Goal: Information Seeking & Learning: Learn about a topic

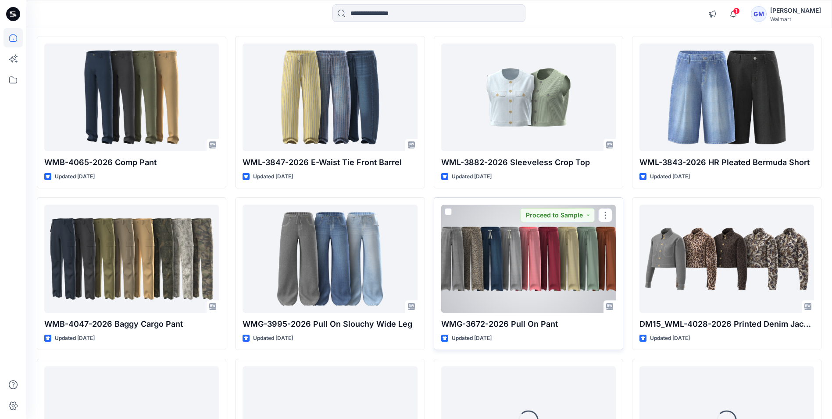
scroll to position [749, 0]
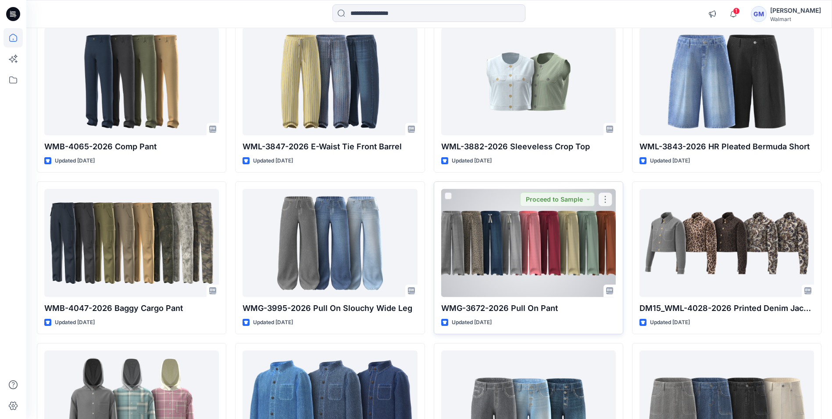
click at [541, 254] on div at bounding box center [528, 242] width 175 height 107
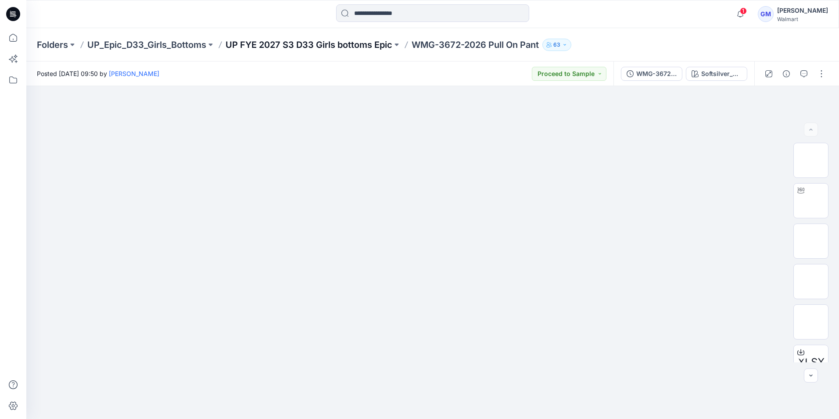
click at [362, 39] on p "UP FYE 2027 S3 D33 Girls bottoms Epic" at bounding box center [309, 45] width 167 height 12
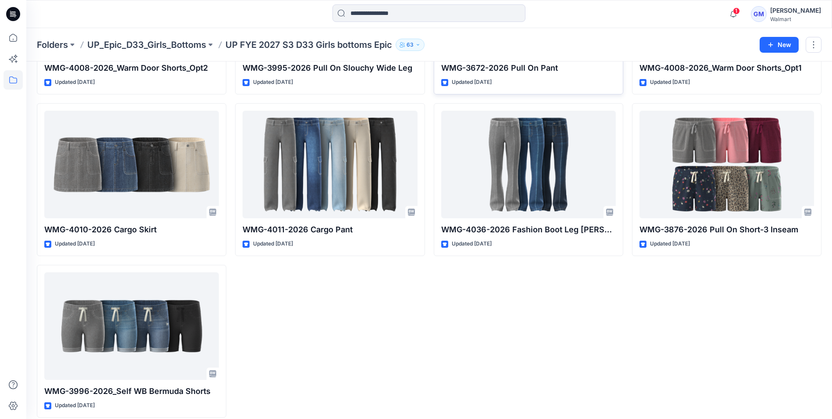
scroll to position [166, 0]
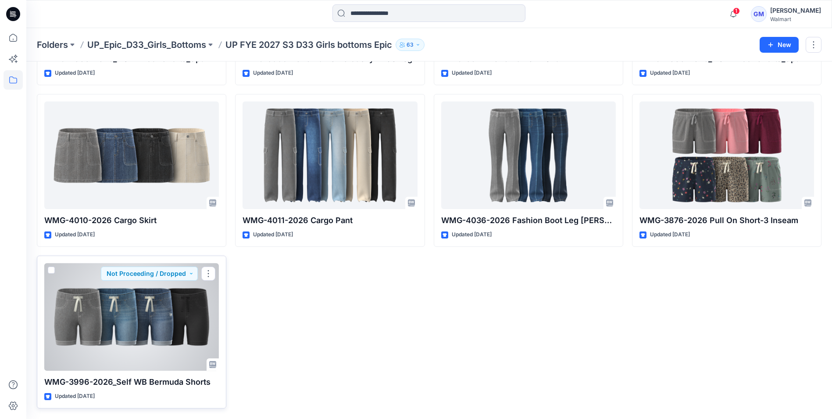
click at [99, 320] on div at bounding box center [131, 316] width 175 height 107
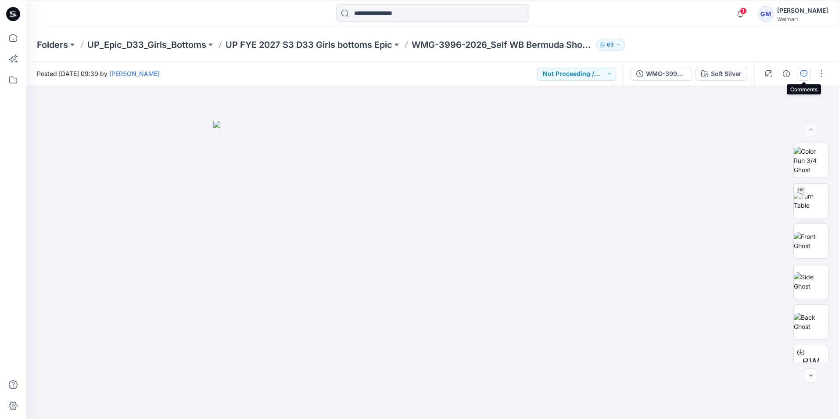
click at [805, 73] on icon "button" at bounding box center [803, 73] width 3 height 0
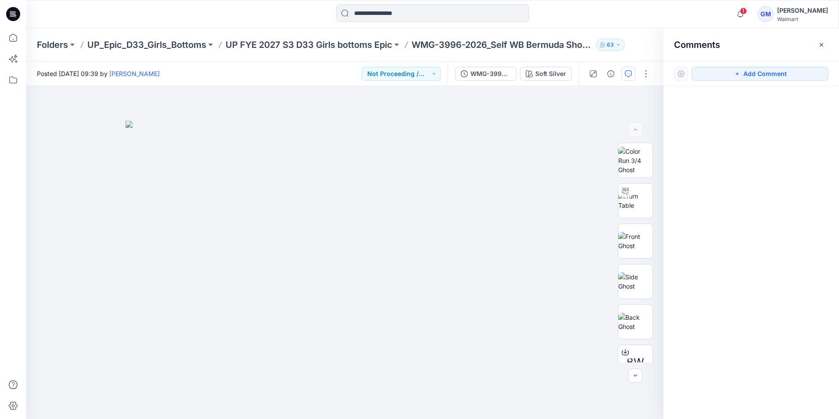
click at [820, 46] on icon "button" at bounding box center [821, 44] width 7 height 7
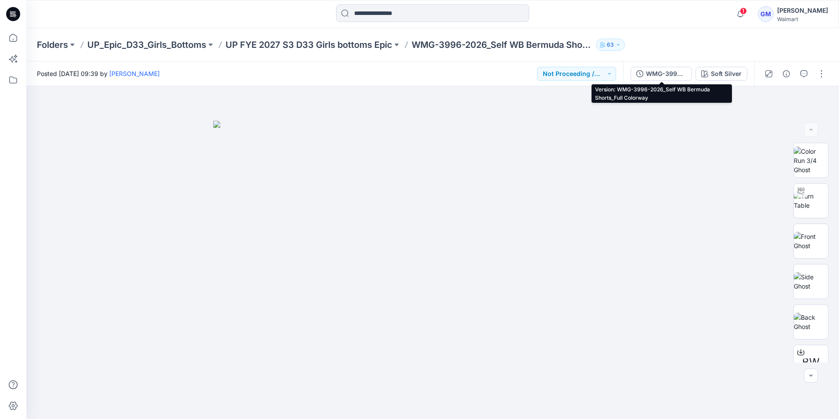
click at [670, 75] on div "WMG-3996-2026_Self WB Bermuda Shorts_Full Colorway" at bounding box center [666, 74] width 40 height 10
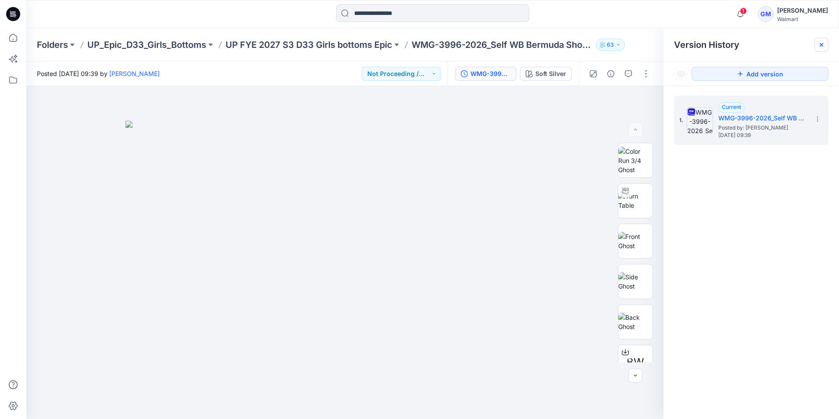
click at [826, 47] on div at bounding box center [821, 45] width 14 height 14
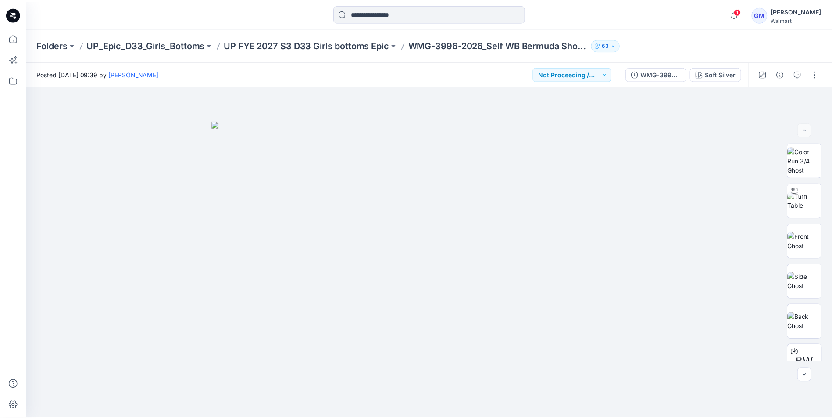
scroll to position [166, 0]
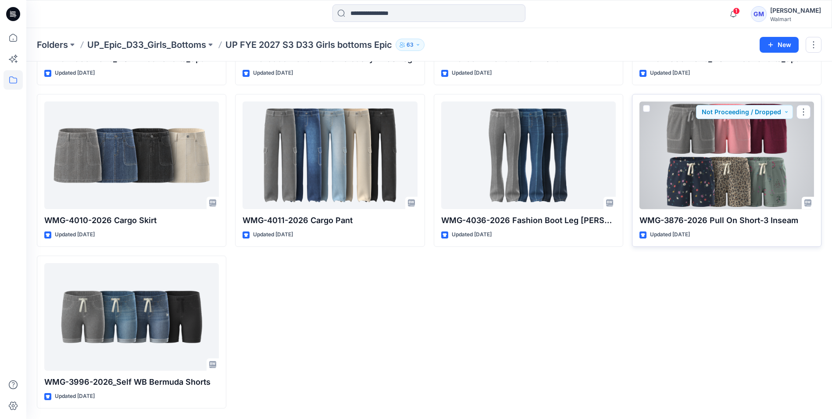
click at [685, 193] on div at bounding box center [727, 154] width 175 height 107
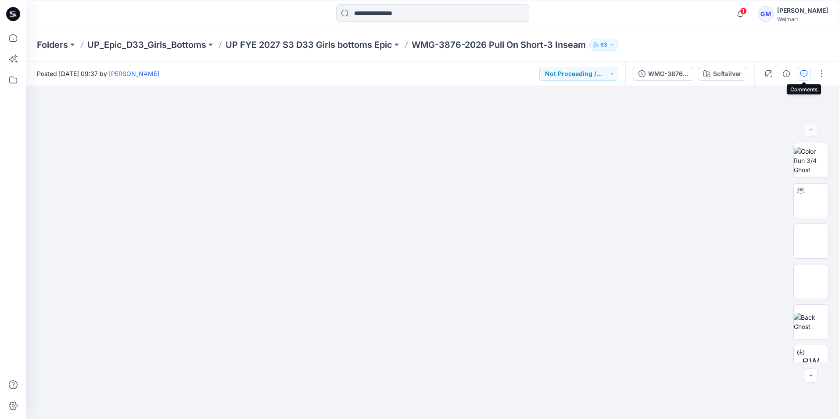
click at [807, 75] on icon "button" at bounding box center [803, 73] width 7 height 7
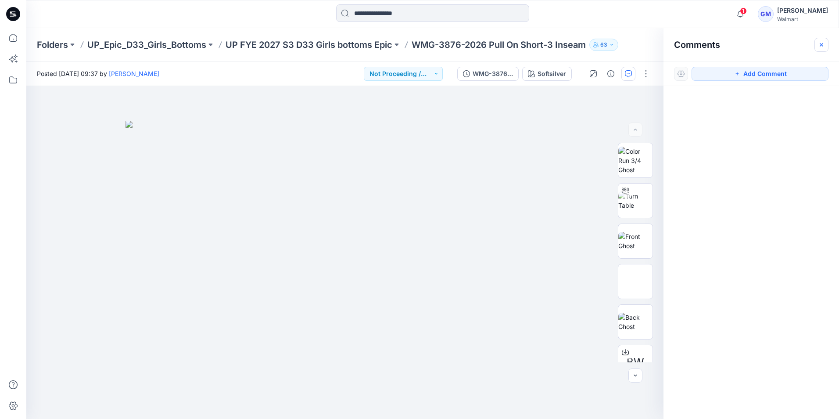
click at [819, 42] on icon "button" at bounding box center [821, 44] width 7 height 7
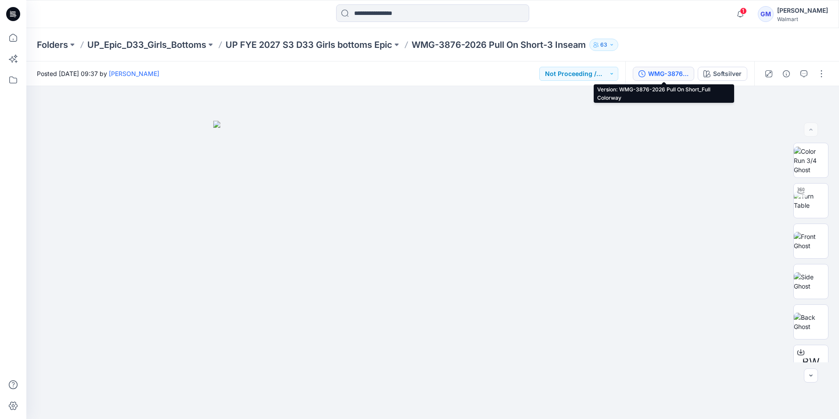
click at [679, 77] on div "WMG-3876-2026 Pull On Short_Full Colorway" at bounding box center [668, 74] width 40 height 10
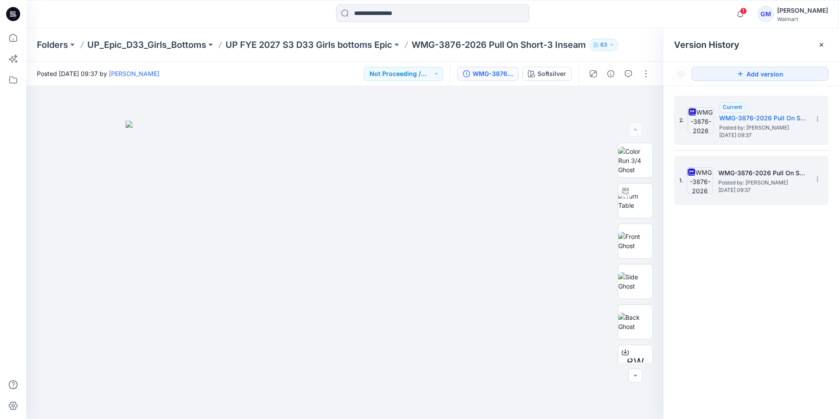
click at [773, 176] on h5 "WMG-3876-2026 Pull On Short_Softsilver" at bounding box center [762, 173] width 88 height 11
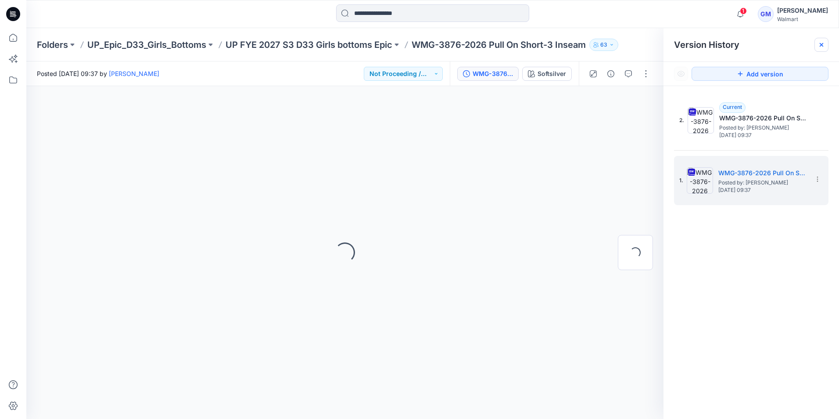
click at [827, 47] on div at bounding box center [821, 45] width 14 height 14
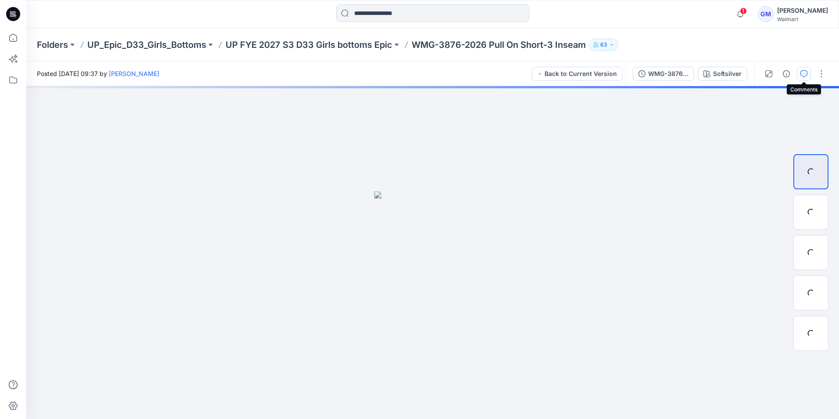
click at [801, 74] on icon "button" at bounding box center [803, 73] width 7 height 7
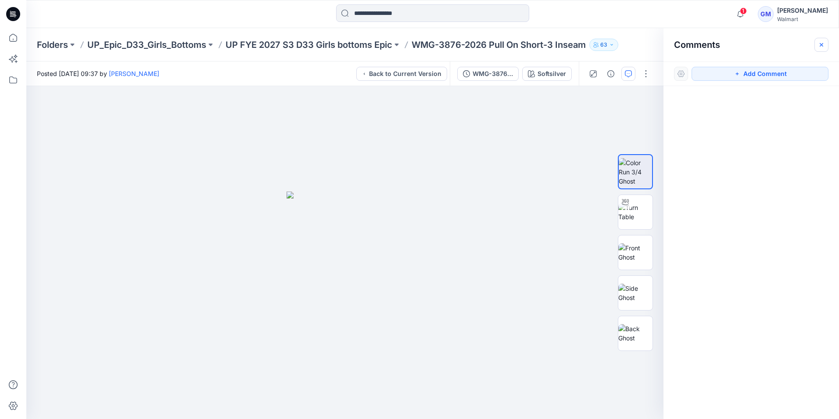
click at [827, 47] on button "button" at bounding box center [821, 45] width 14 height 14
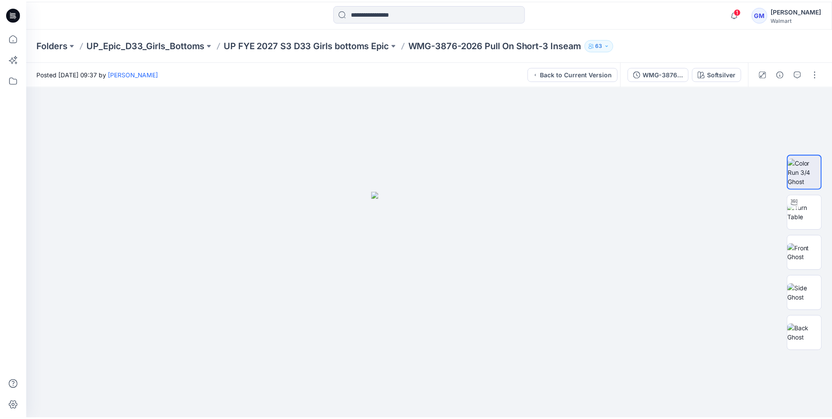
scroll to position [166, 0]
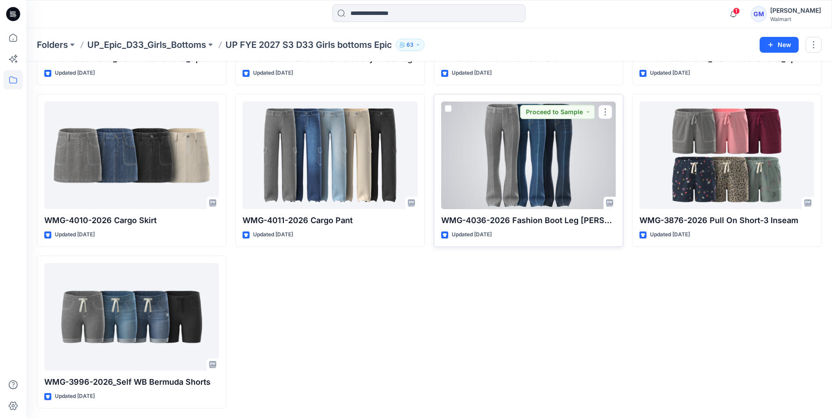
click at [508, 135] on div at bounding box center [528, 154] width 175 height 107
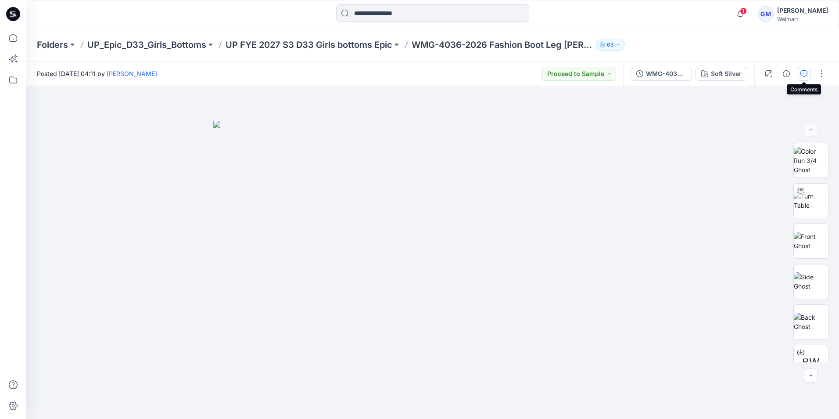
click at [801, 74] on icon "button" at bounding box center [803, 73] width 7 height 7
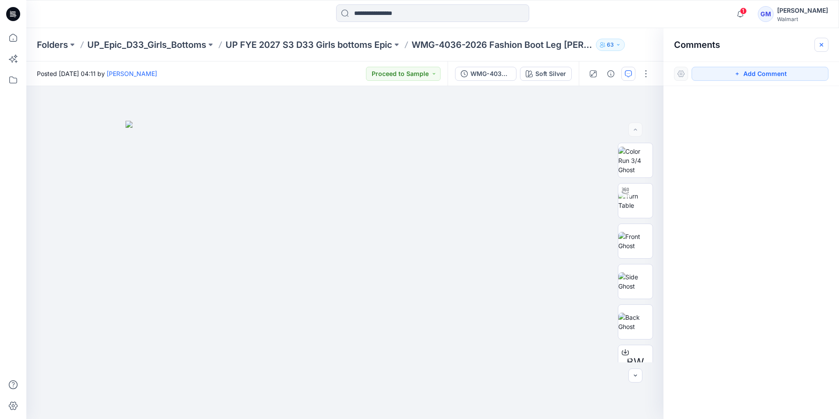
click at [822, 45] on icon "button" at bounding box center [821, 44] width 7 height 7
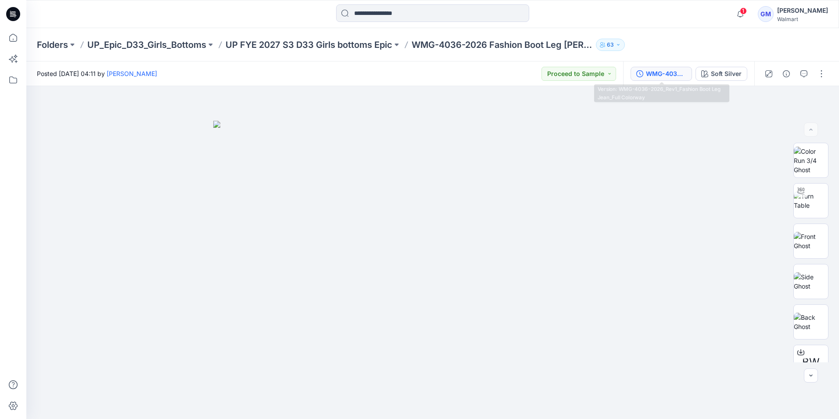
click at [677, 74] on div "WMG-4036-2026_Rev1_Fashion Boot Leg Jean_Full Colorway" at bounding box center [666, 74] width 40 height 10
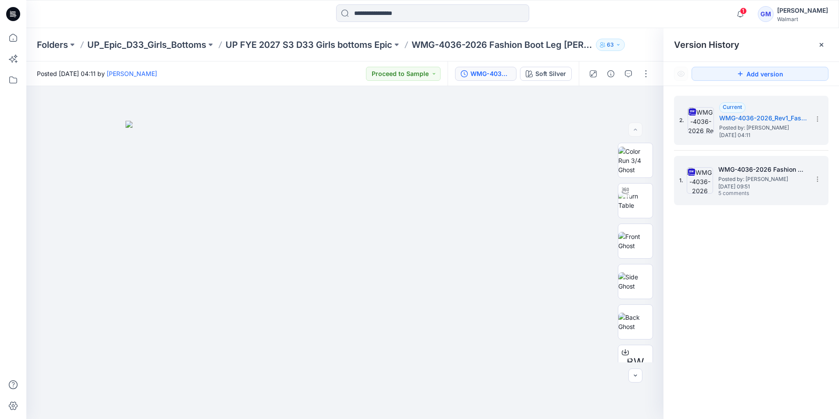
click at [753, 176] on span "Posted by: [PERSON_NAME]" at bounding box center [762, 179] width 88 height 9
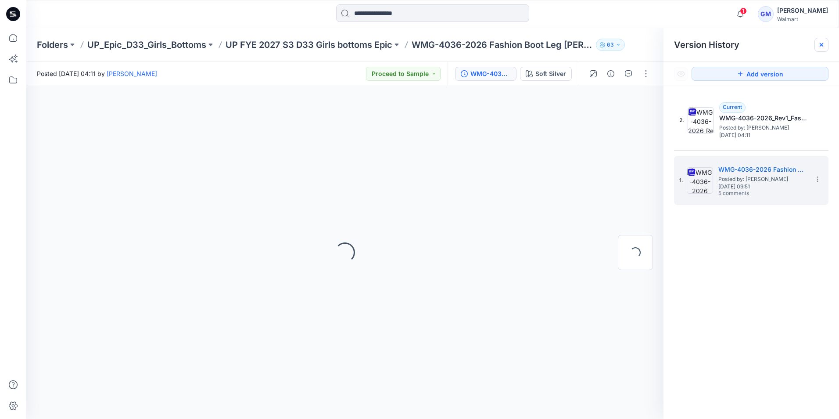
click at [821, 43] on icon at bounding box center [821, 44] width 7 height 7
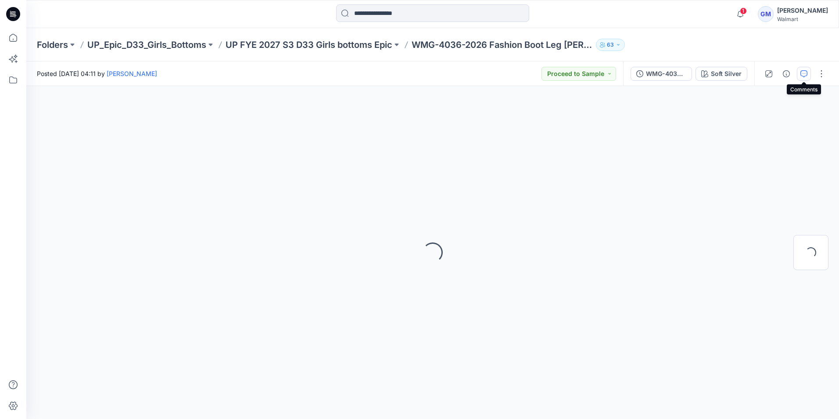
click at [803, 72] on icon "button" at bounding box center [803, 73] width 7 height 7
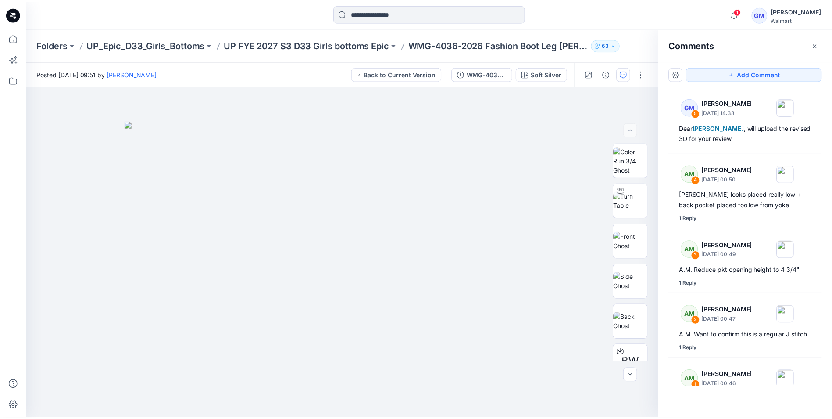
scroll to position [166, 0]
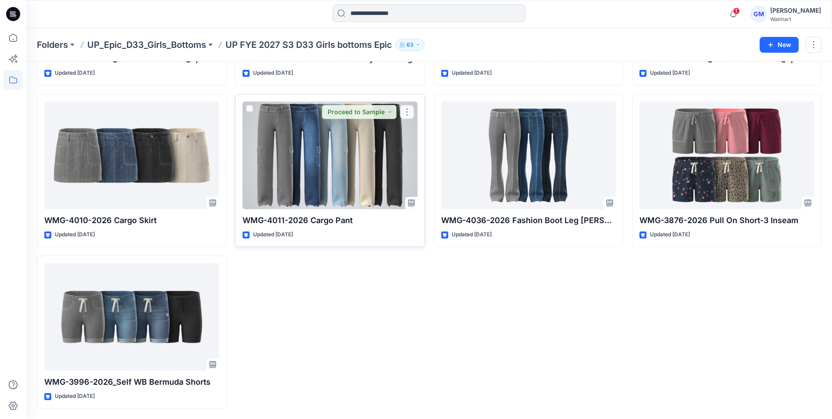
click at [364, 164] on div at bounding box center [330, 154] width 175 height 107
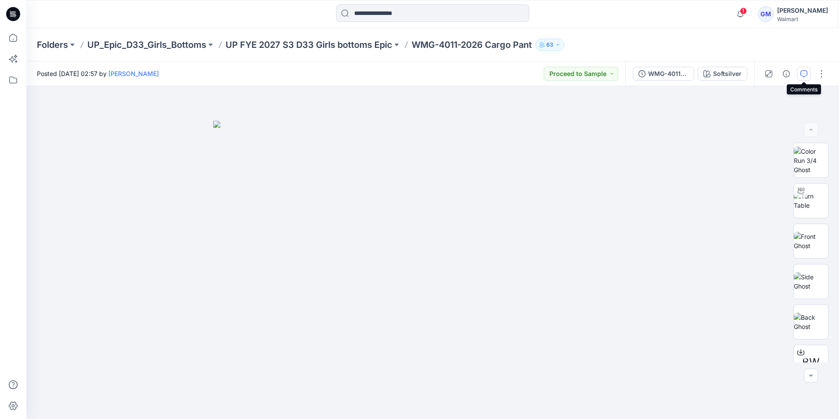
click at [807, 72] on icon "button" at bounding box center [803, 73] width 7 height 7
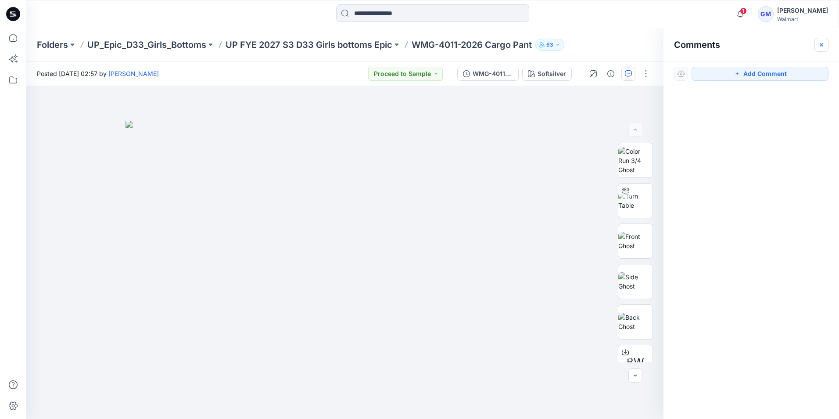
click at [818, 45] on icon "button" at bounding box center [821, 44] width 7 height 7
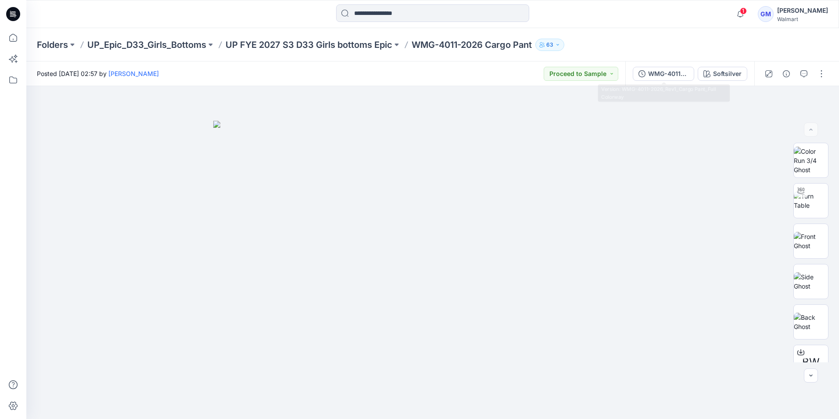
drag, startPoint x: 666, startPoint y: 78, endPoint x: 680, endPoint y: 80, distance: 14.6
click at [666, 78] on div "WMG-4011-2026_Rev1_Cargo Pant_Full Colorway" at bounding box center [668, 74] width 40 height 10
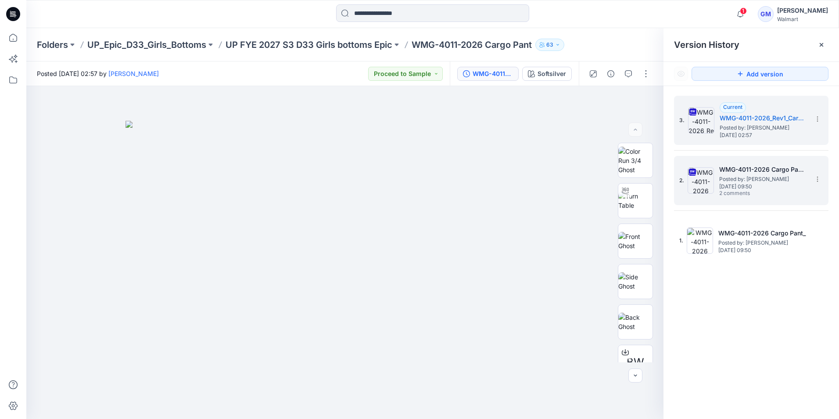
click at [766, 185] on span "[DATE] 09:50" at bounding box center [763, 186] width 88 height 6
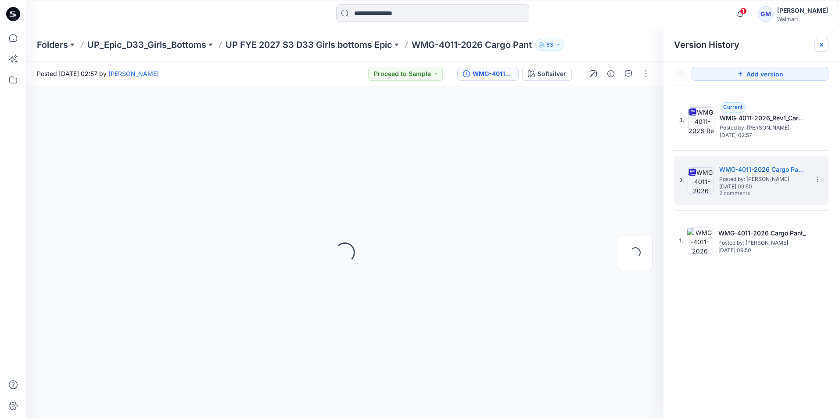
click at [820, 43] on icon at bounding box center [821, 44] width 7 height 7
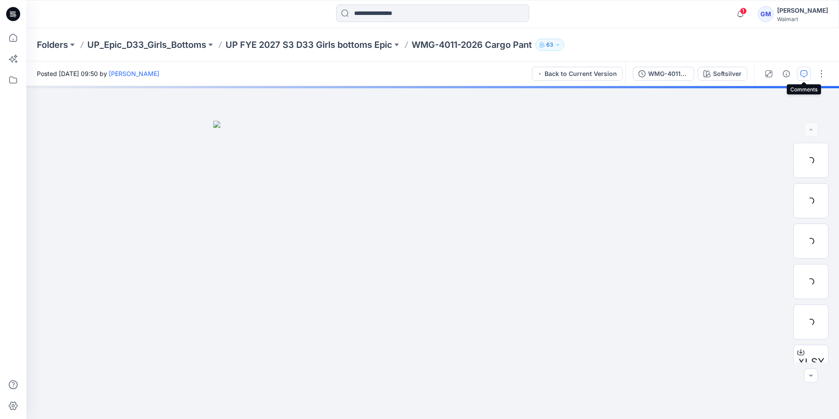
click at [800, 69] on button "button" at bounding box center [804, 74] width 14 height 14
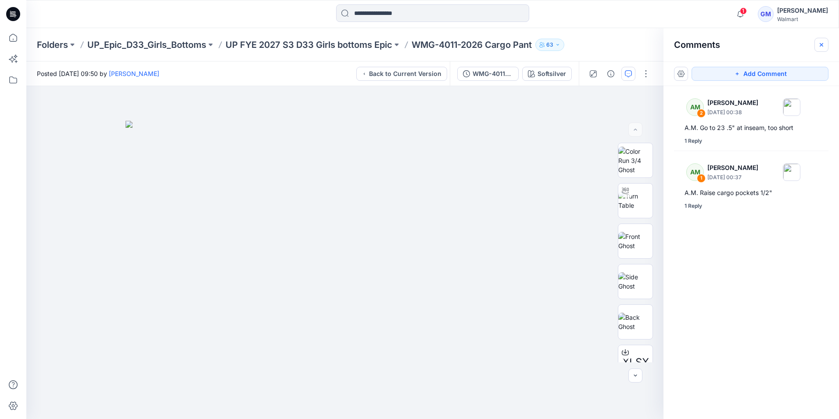
click at [822, 46] on icon "button" at bounding box center [821, 44] width 7 height 7
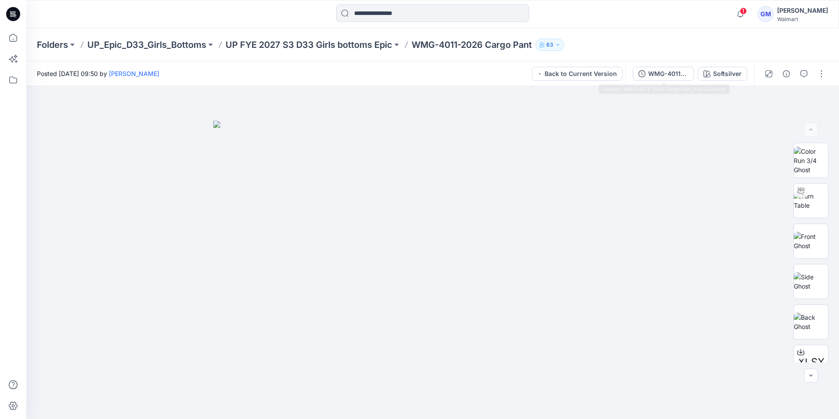
click at [657, 69] on div "WMG-4011-2026 Cargo Pant_Full Colorway" at bounding box center [668, 74] width 40 height 10
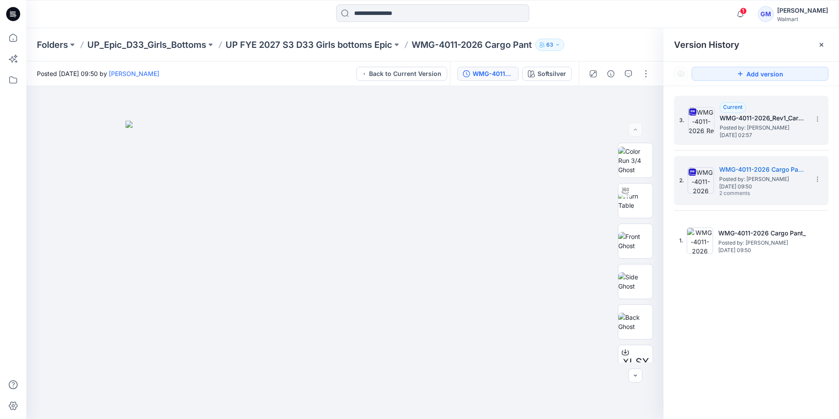
click at [757, 121] on h5 "WMG-4011-2026_Rev1_Cargo Pant_Full Colorway" at bounding box center [764, 118] width 88 height 11
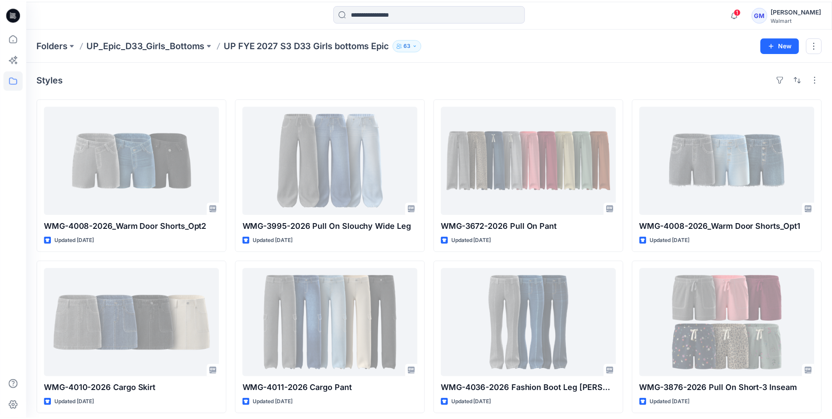
scroll to position [166, 0]
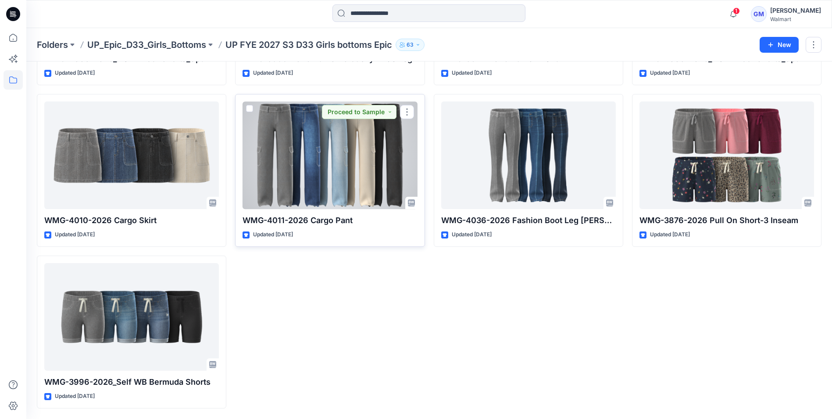
click at [354, 160] on div at bounding box center [330, 154] width 175 height 107
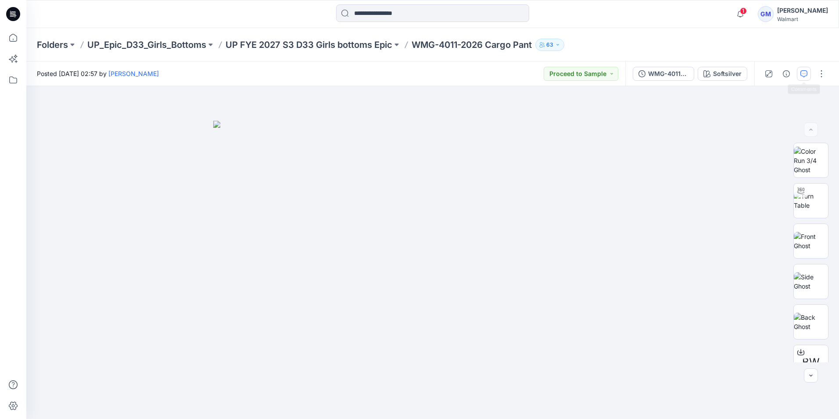
click at [804, 73] on icon "button" at bounding box center [803, 73] width 3 height 0
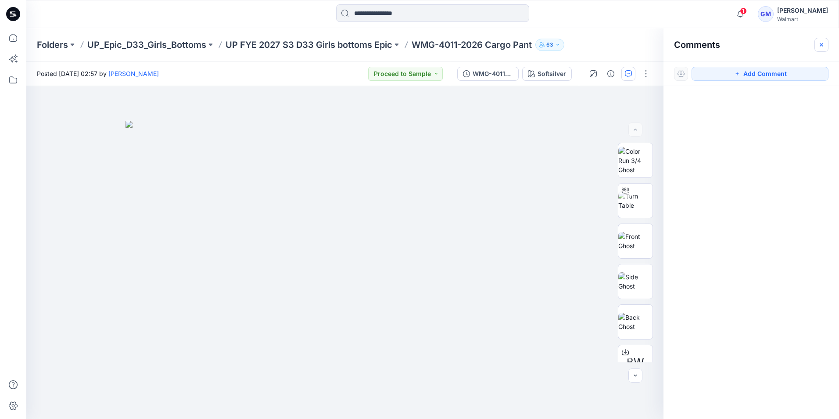
click at [824, 43] on icon "button" at bounding box center [821, 44] width 7 height 7
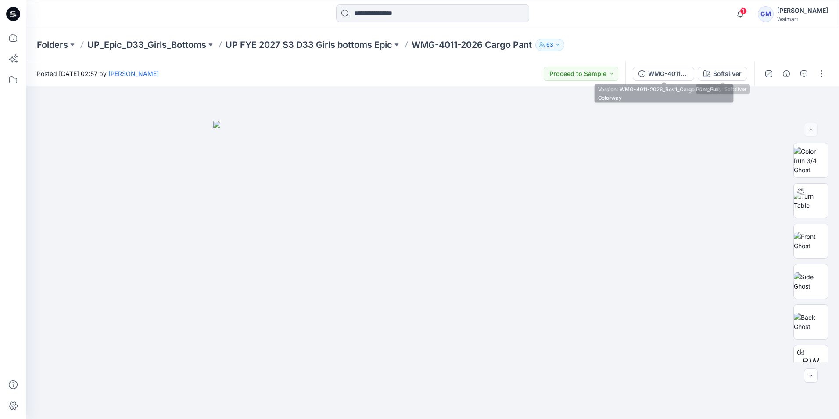
click at [669, 78] on div "WMG-4011-2026_Rev1_Cargo Pant_Full Colorway" at bounding box center [668, 74] width 40 height 10
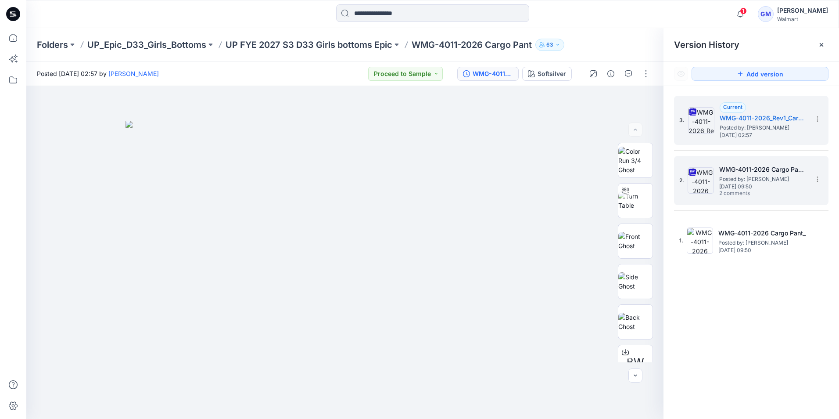
click at [771, 190] on span "[DATE] 09:50" at bounding box center [763, 186] width 88 height 6
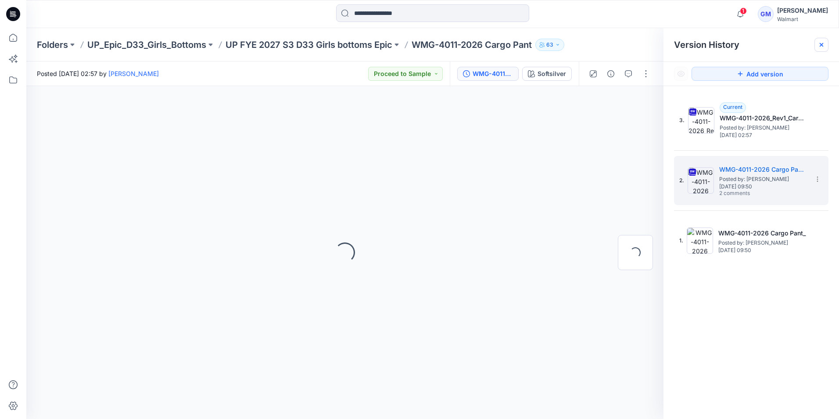
click at [822, 44] on icon at bounding box center [822, 45] width 4 height 4
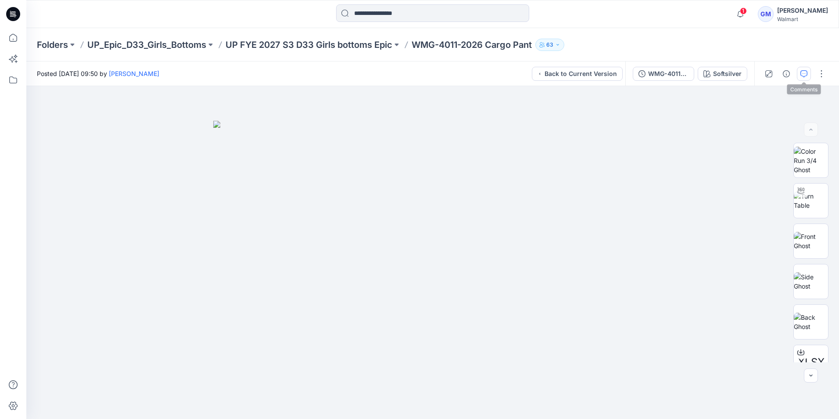
click at [807, 74] on icon "button" at bounding box center [803, 73] width 7 height 7
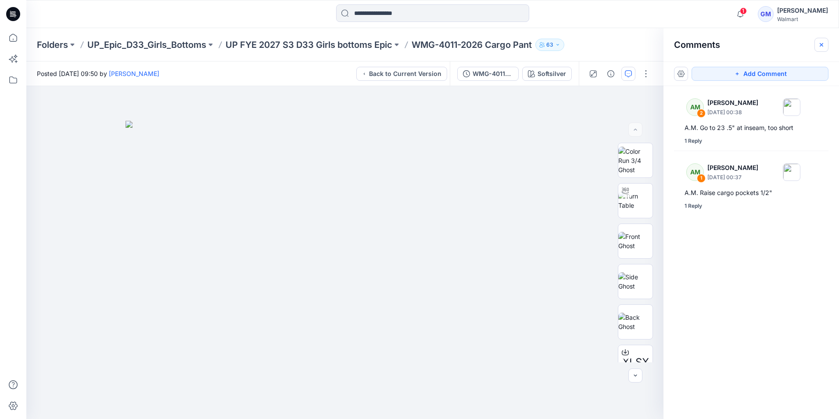
click at [827, 46] on button "button" at bounding box center [821, 45] width 14 height 14
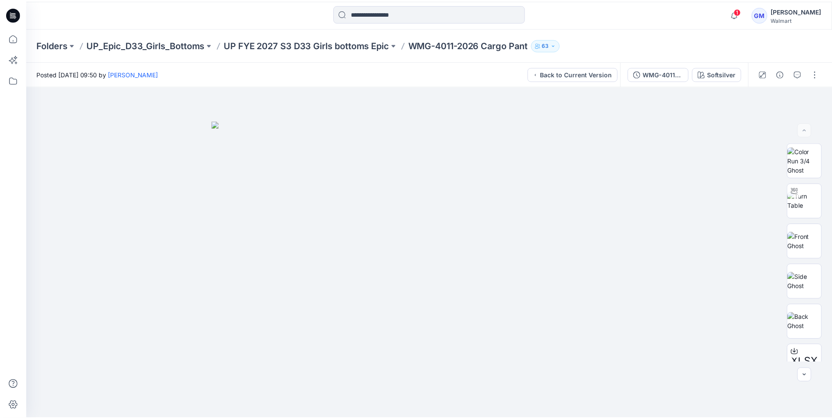
scroll to position [166, 0]
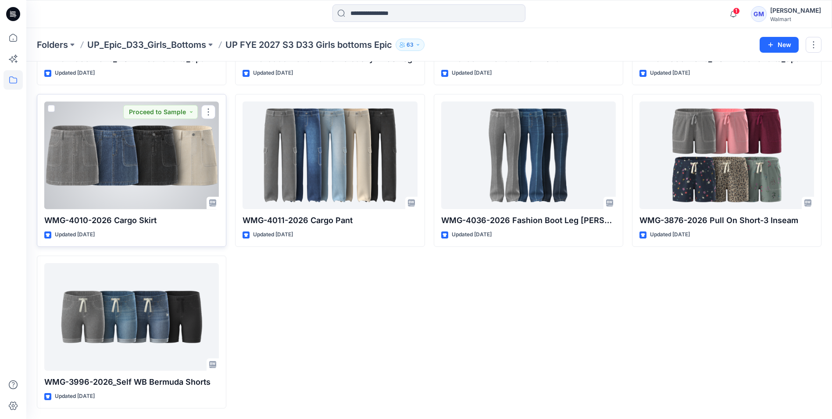
click at [143, 189] on div at bounding box center [131, 154] width 175 height 107
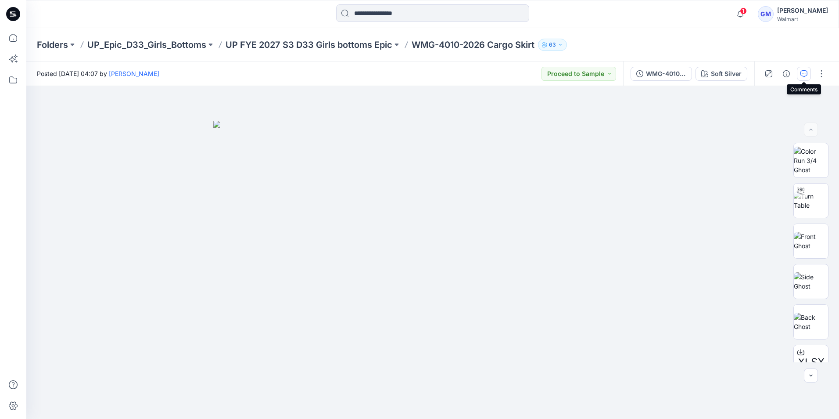
click at [807, 73] on button "button" at bounding box center [804, 74] width 14 height 14
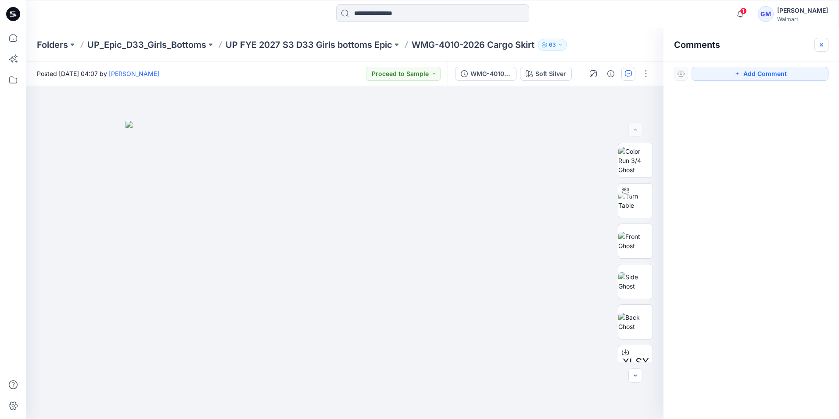
click at [820, 46] on icon "button" at bounding box center [822, 45] width 4 height 4
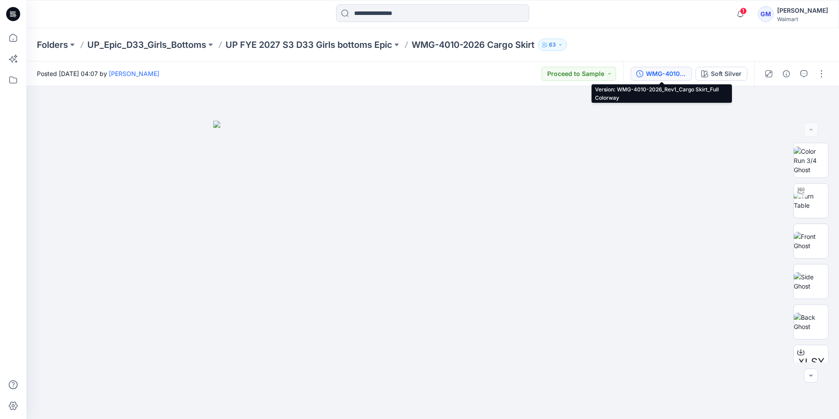
click at [664, 76] on div "WMG-4010-2026_Rev1_Cargo Skirt_Full Colorway" at bounding box center [666, 74] width 40 height 10
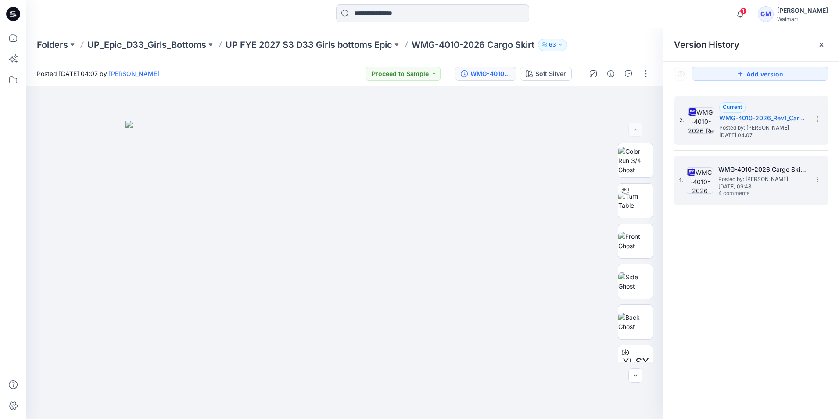
click at [786, 161] on div "1. WMG-4010-2026 Cargo Skirt_Full Colorway Posted by: [PERSON_NAME] [DATE] 09:4…" at bounding box center [745, 180] width 132 height 42
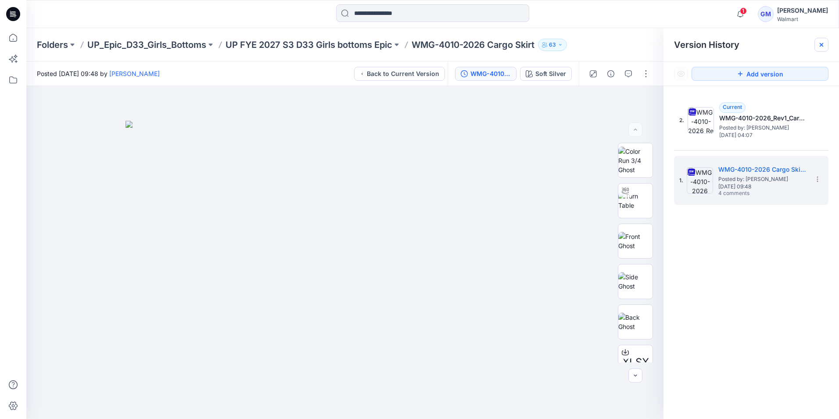
click at [820, 48] on icon at bounding box center [821, 44] width 7 height 7
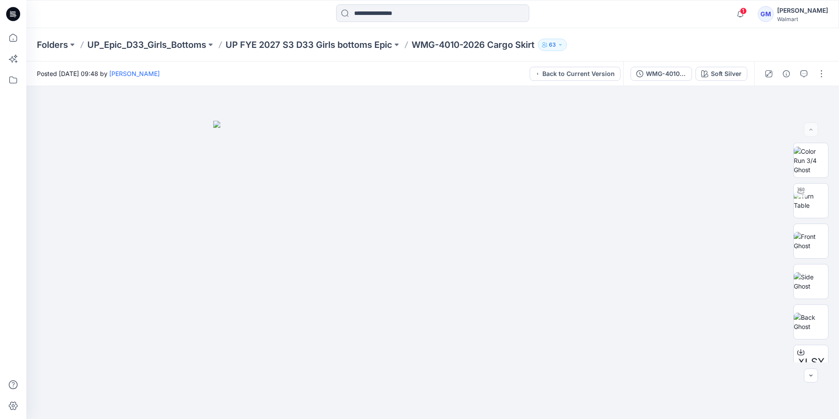
click at [811, 74] on div at bounding box center [794, 73] width 81 height 25
click at [807, 73] on icon "button" at bounding box center [803, 73] width 7 height 7
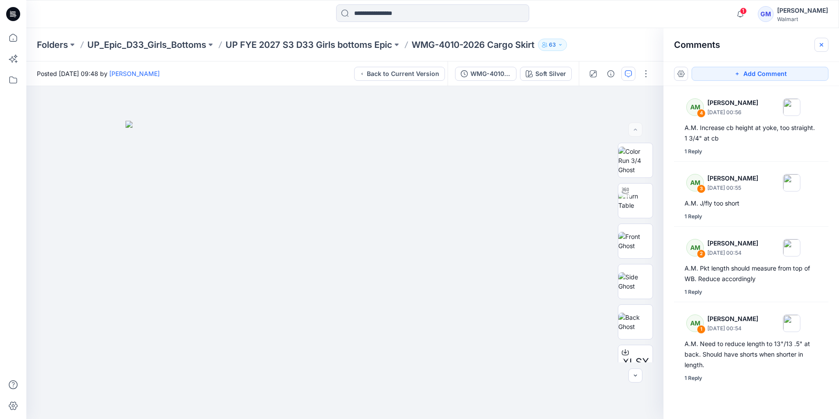
click at [816, 44] on button "button" at bounding box center [821, 45] width 14 height 14
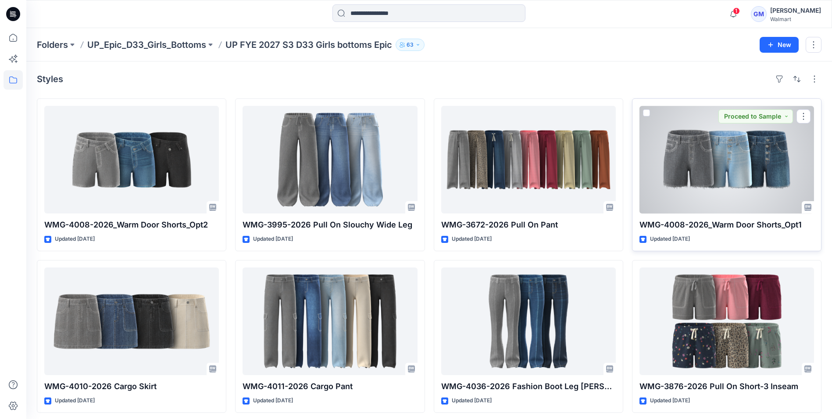
click at [648, 179] on div at bounding box center [727, 159] width 175 height 107
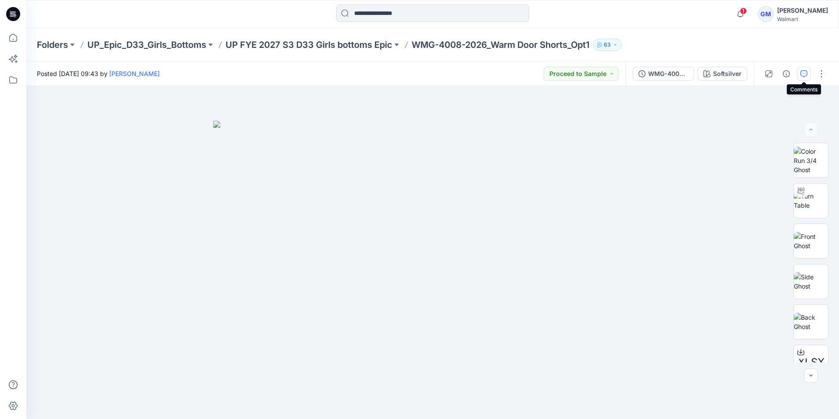
click at [809, 72] on button "button" at bounding box center [804, 74] width 14 height 14
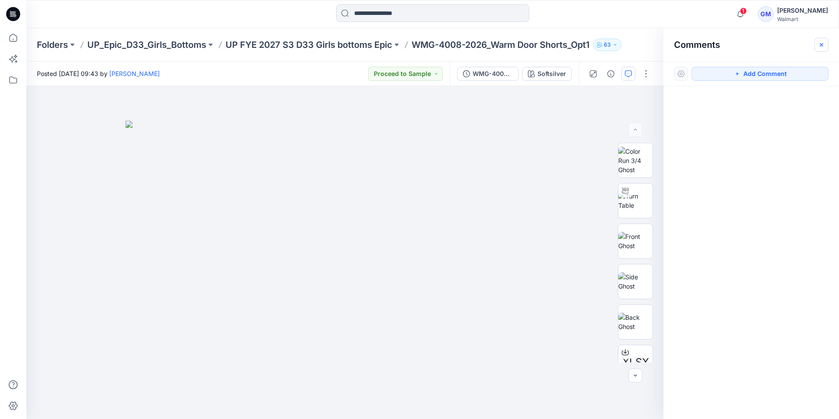
click at [817, 47] on button "button" at bounding box center [821, 45] width 14 height 14
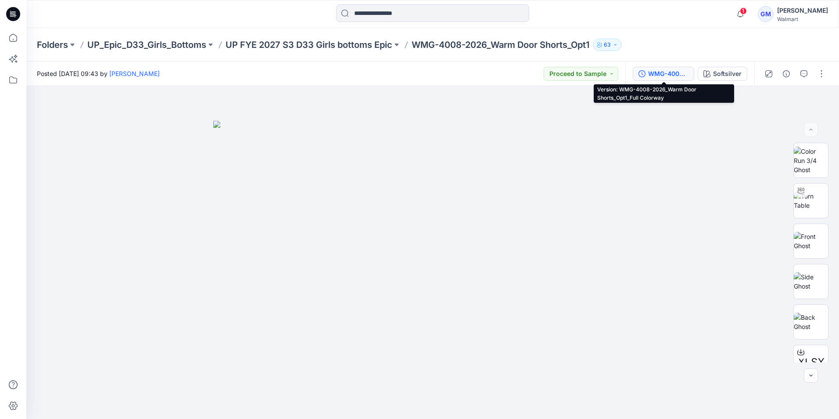
click at [654, 74] on div "WMG-4008-2026_Warm Door Shorts_Opt1_Full Colorway" at bounding box center [668, 74] width 40 height 10
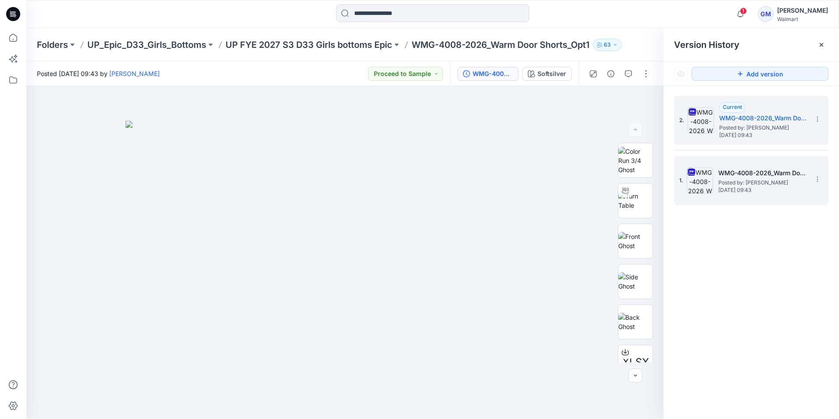
click at [788, 181] on span "Posted by: [PERSON_NAME]" at bounding box center [762, 182] width 88 height 9
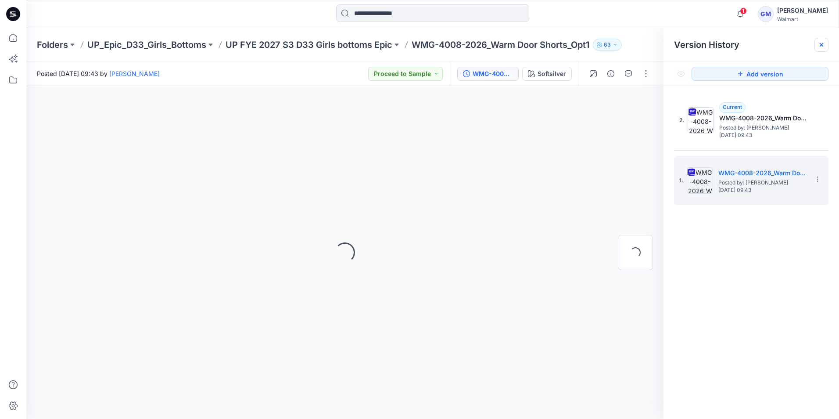
click at [827, 42] on div at bounding box center [821, 45] width 14 height 14
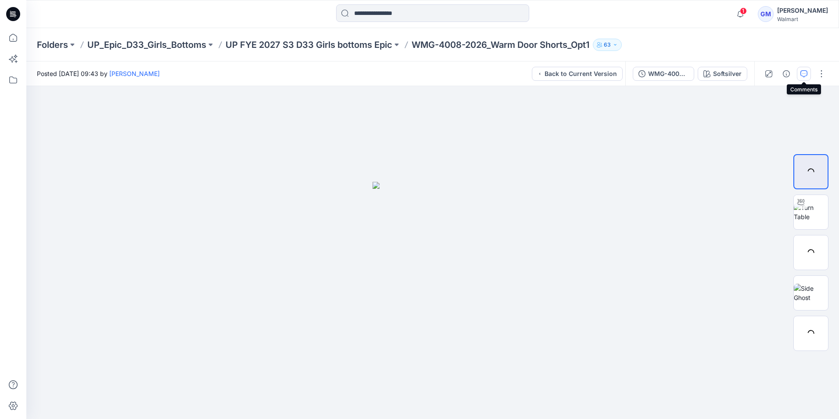
click at [802, 75] on icon "button" at bounding box center [803, 73] width 7 height 7
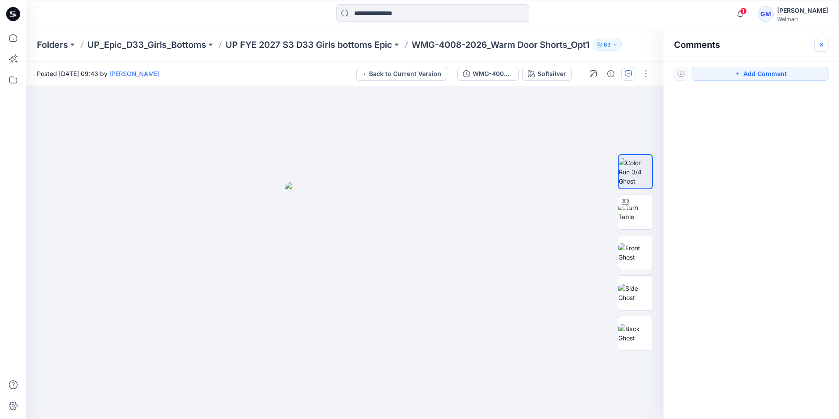
click at [824, 44] on icon "button" at bounding box center [821, 44] width 7 height 7
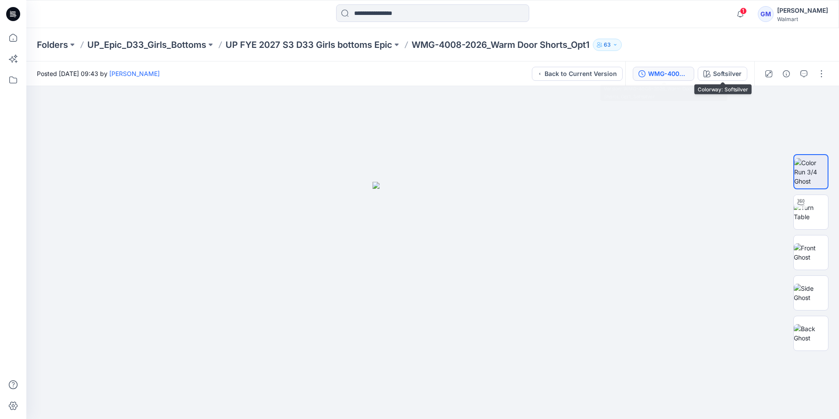
click at [675, 75] on div "WMG-4008-2026_Warm Door Shorts_Opt1_Softsilver" at bounding box center [668, 74] width 40 height 10
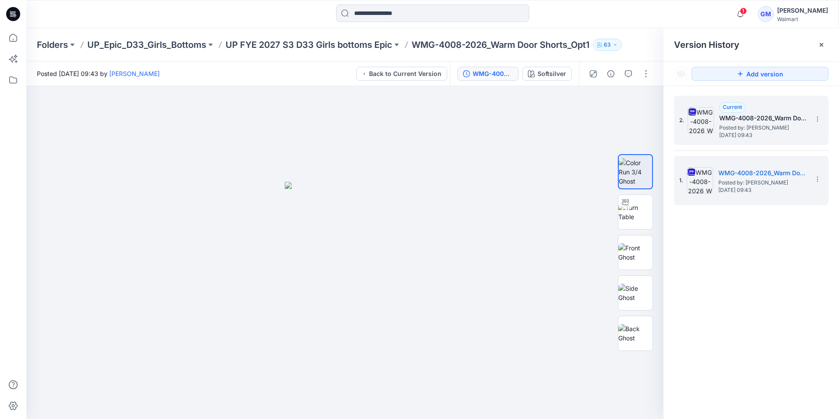
click at [754, 137] on span "[DATE] 09:43" at bounding box center [763, 135] width 88 height 6
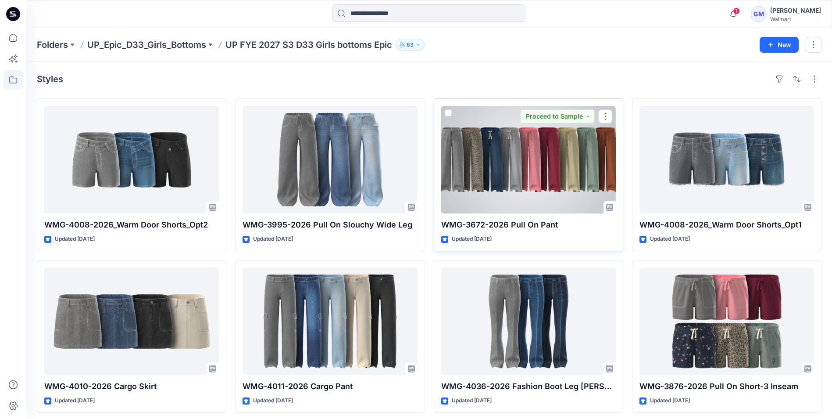
click at [539, 164] on div at bounding box center [528, 159] width 175 height 107
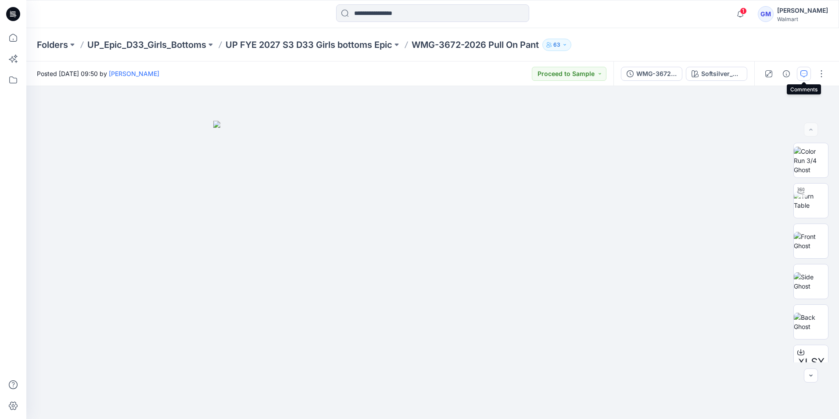
click at [799, 77] on button "button" at bounding box center [804, 74] width 14 height 14
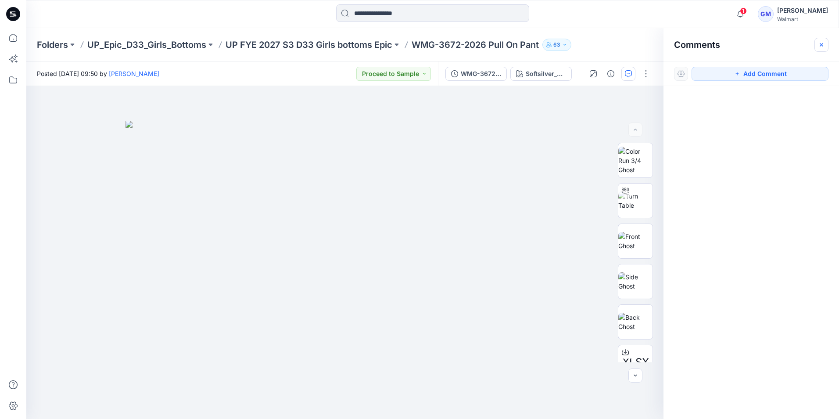
click at [819, 41] on icon "button" at bounding box center [821, 44] width 7 height 7
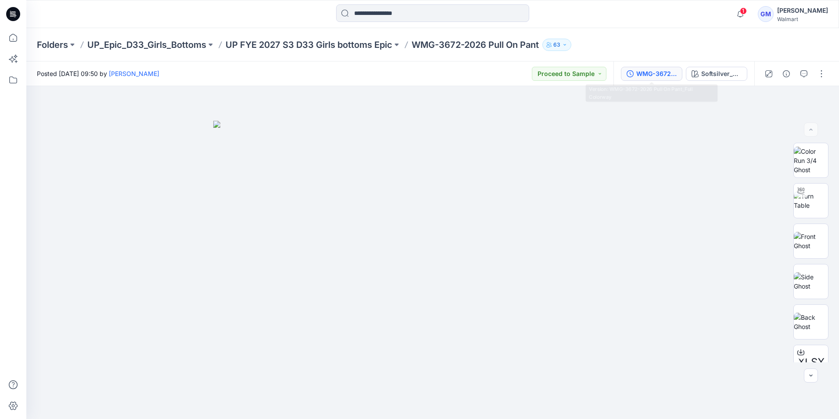
click at [662, 75] on div "WMG-3672-2026 Pull On Pant_Full Colorway" at bounding box center [656, 74] width 40 height 10
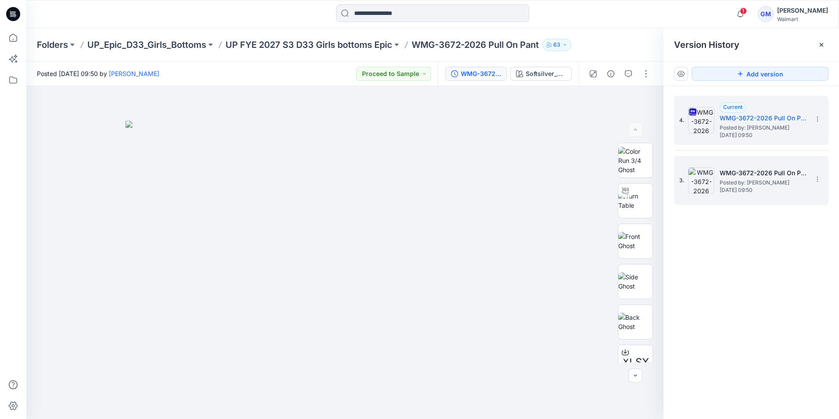
click at [775, 180] on span "Posted by: [PERSON_NAME]" at bounding box center [764, 182] width 88 height 9
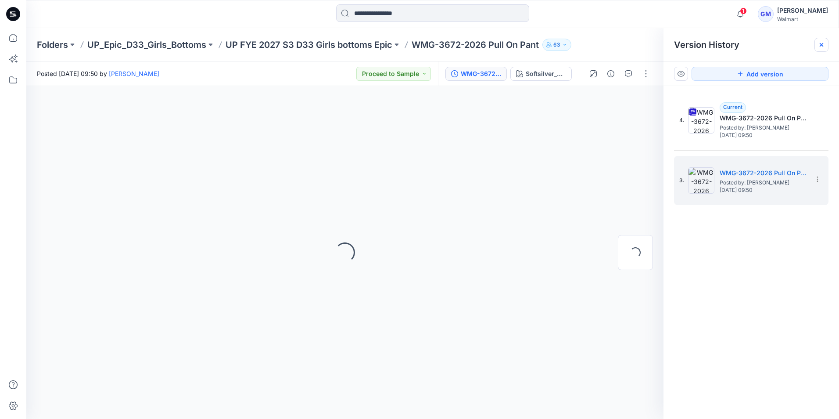
click at [824, 43] on icon at bounding box center [821, 44] width 7 height 7
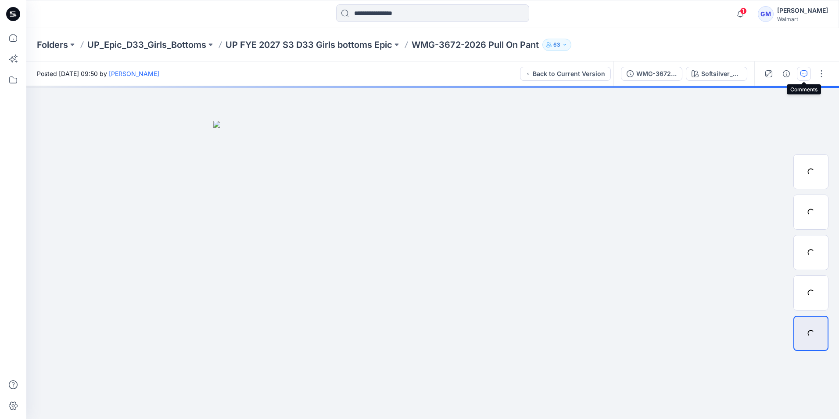
click at [802, 74] on icon "button" at bounding box center [803, 73] width 7 height 7
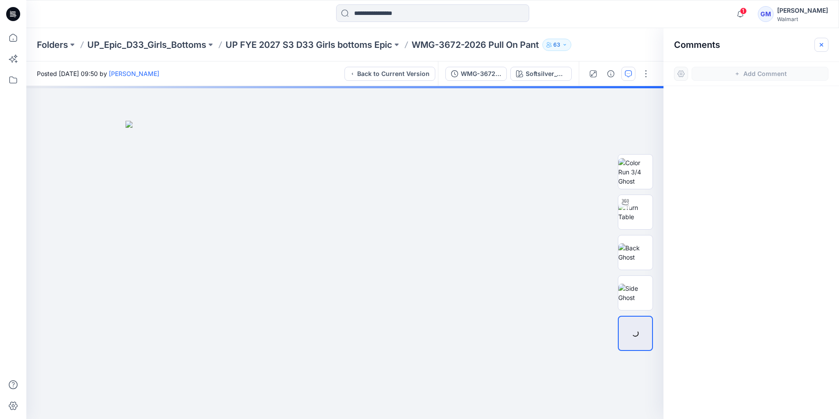
click at [823, 45] on icon "button" at bounding box center [821, 44] width 7 height 7
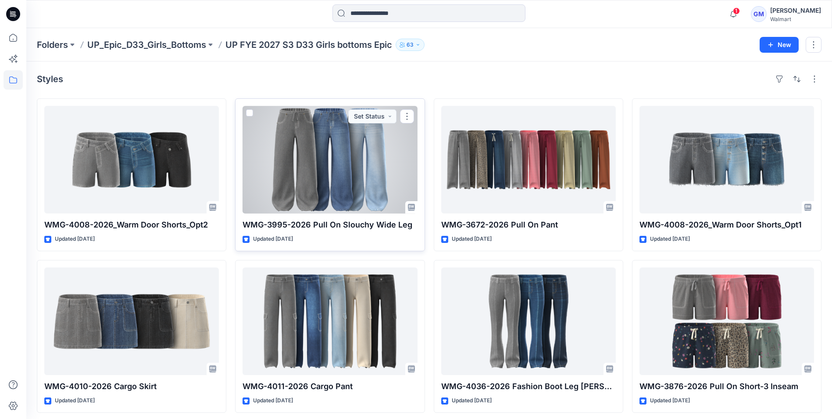
click at [329, 166] on div at bounding box center [330, 159] width 175 height 107
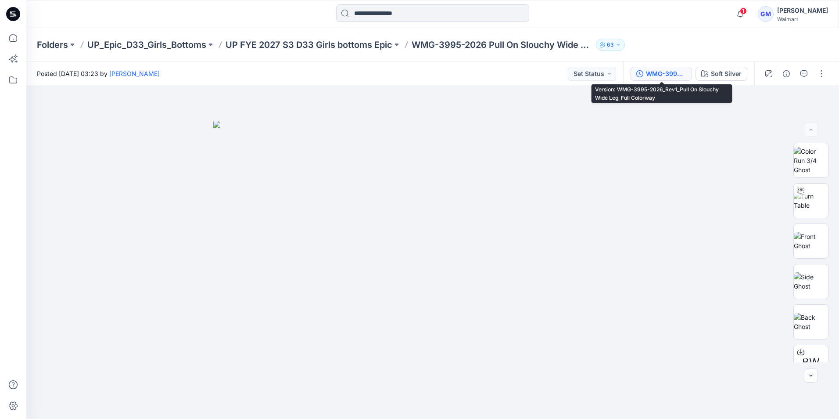
click at [650, 79] on button "WMG-3995-2026_Rev1_Pull On Slouchy Wide Leg_Full Colorway" at bounding box center [660, 74] width 61 height 14
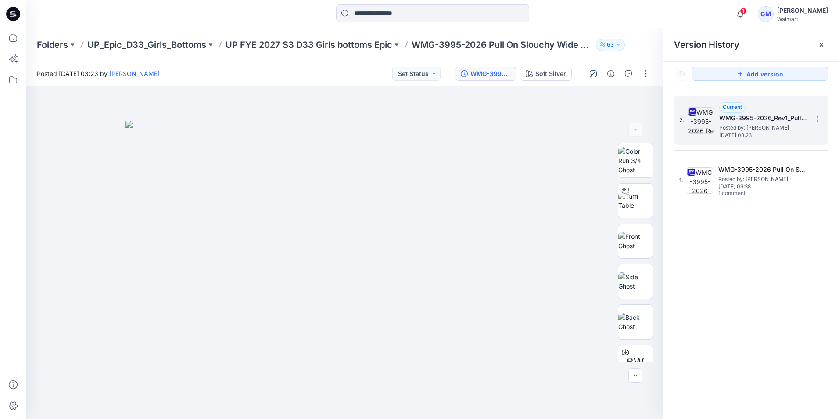
click at [774, 114] on h5 "WMG-3995-2026_Rev1_Pull On Slouchy Wide Leg_Full Colorway" at bounding box center [763, 118] width 88 height 11
click at [824, 47] on icon at bounding box center [821, 44] width 7 height 7
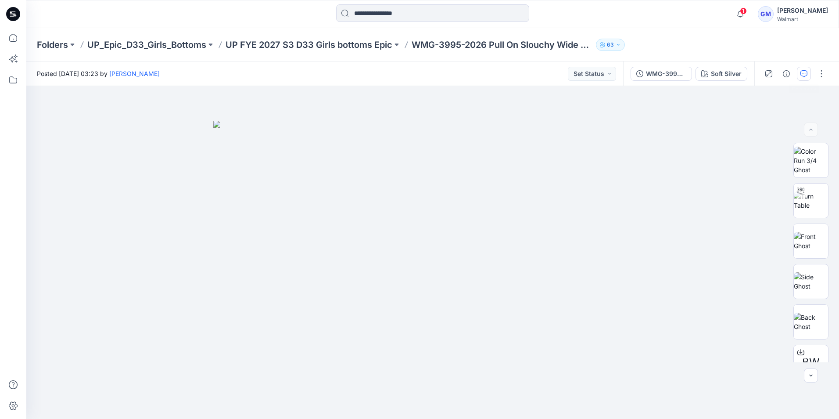
click at [802, 78] on button "button" at bounding box center [804, 74] width 14 height 14
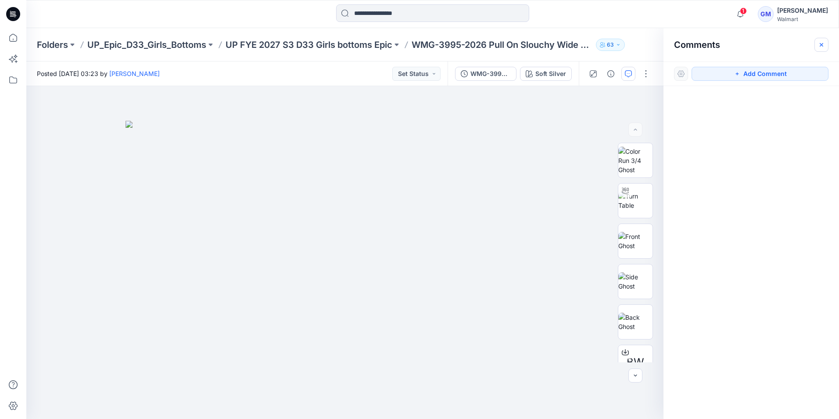
click at [823, 41] on icon "button" at bounding box center [821, 44] width 7 height 7
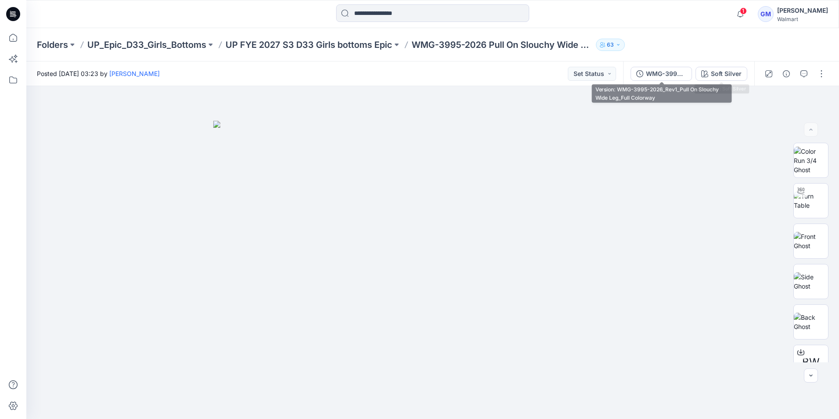
drag, startPoint x: 677, startPoint y: 71, endPoint x: 700, endPoint y: 107, distance: 42.6
click at [676, 71] on div "WMG-3995-2026_Rev1_Pull On Slouchy Wide Leg_Full Colorway" at bounding box center [666, 74] width 40 height 10
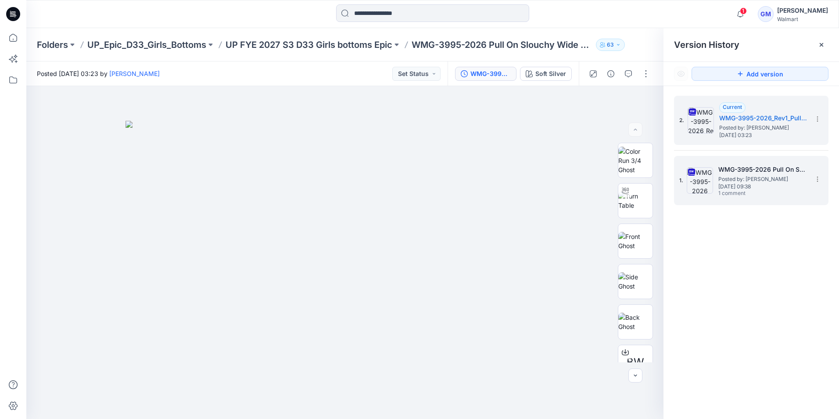
click at [740, 179] on span "Posted by: [PERSON_NAME]" at bounding box center [762, 179] width 88 height 9
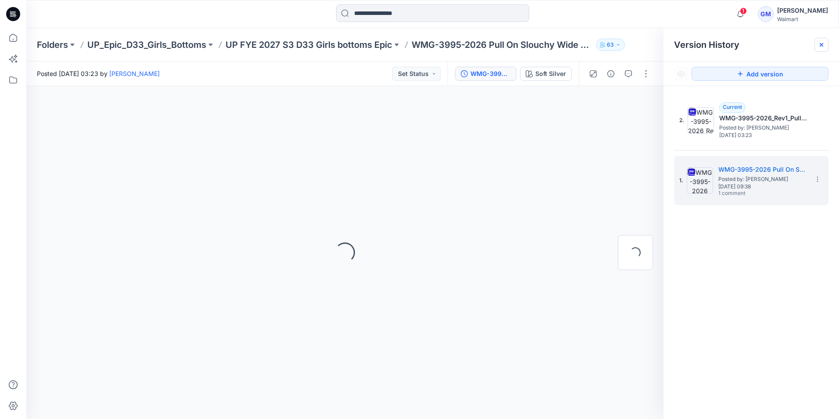
click at [827, 45] on div at bounding box center [821, 45] width 14 height 14
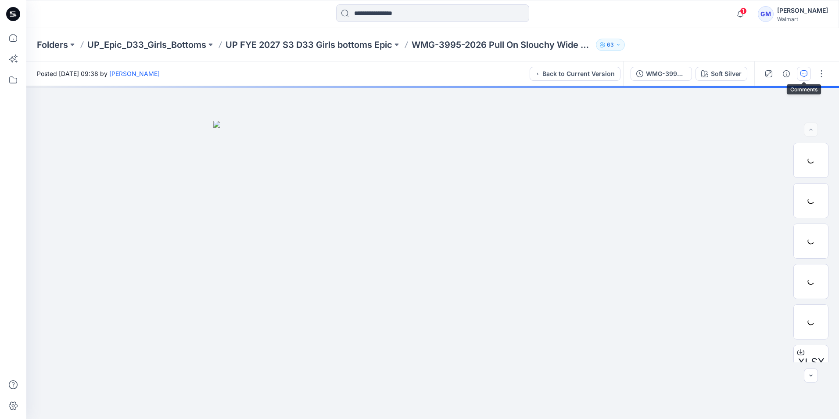
click at [806, 75] on icon "button" at bounding box center [803, 73] width 7 height 7
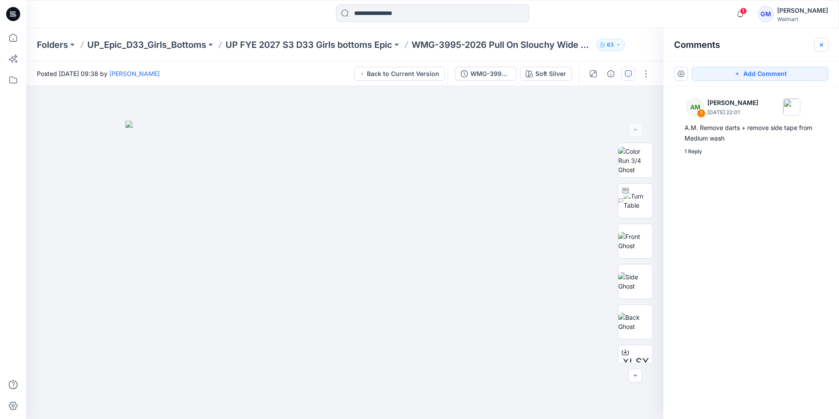
click at [823, 46] on icon "button" at bounding box center [821, 44] width 7 height 7
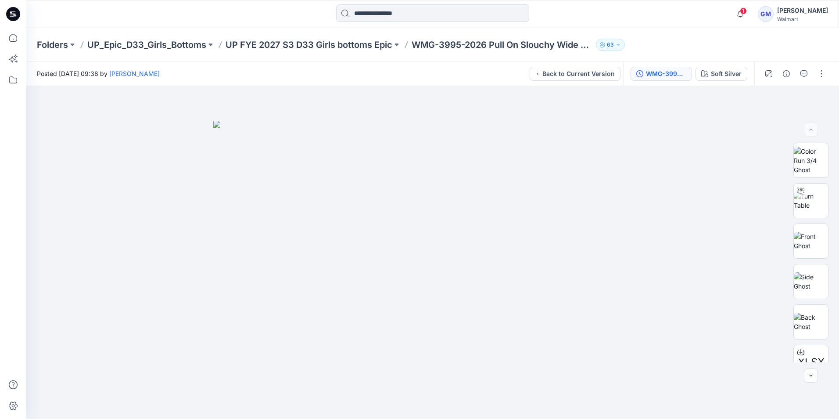
click at [650, 75] on div "WMG-3995-2026 Pull On Slouchy Wide Leg_Full Colorway" at bounding box center [666, 74] width 40 height 10
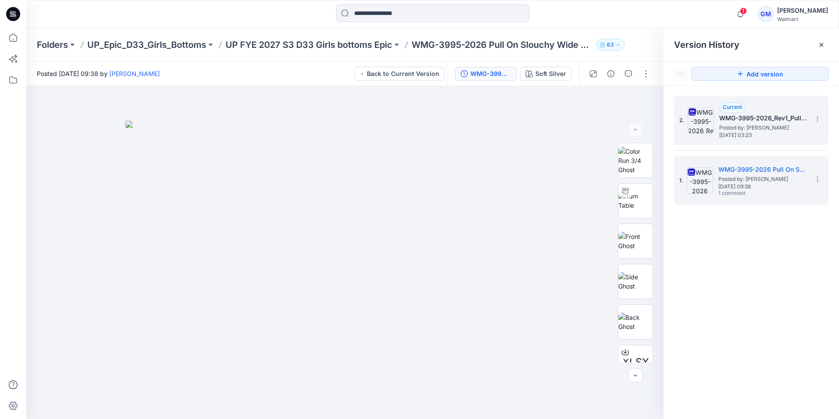
click at [737, 125] on span "Posted by: [PERSON_NAME]" at bounding box center [763, 127] width 88 height 9
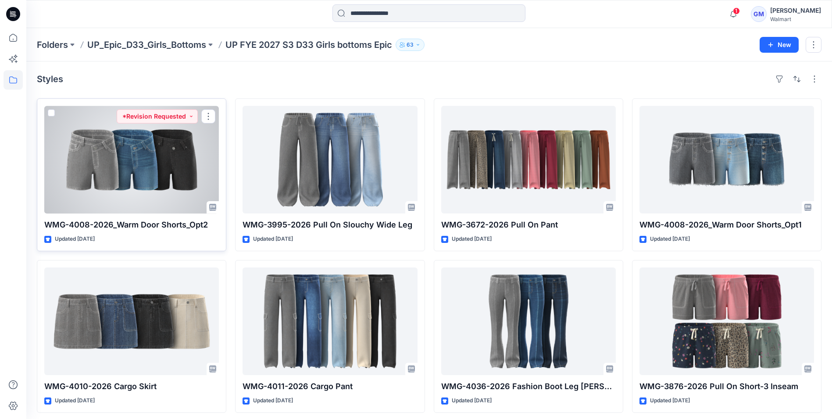
click at [180, 170] on div at bounding box center [131, 159] width 175 height 107
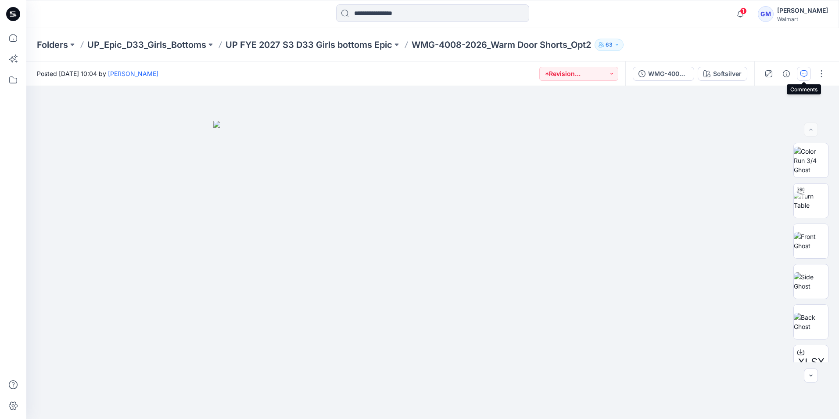
click at [803, 75] on icon "button" at bounding box center [803, 73] width 7 height 7
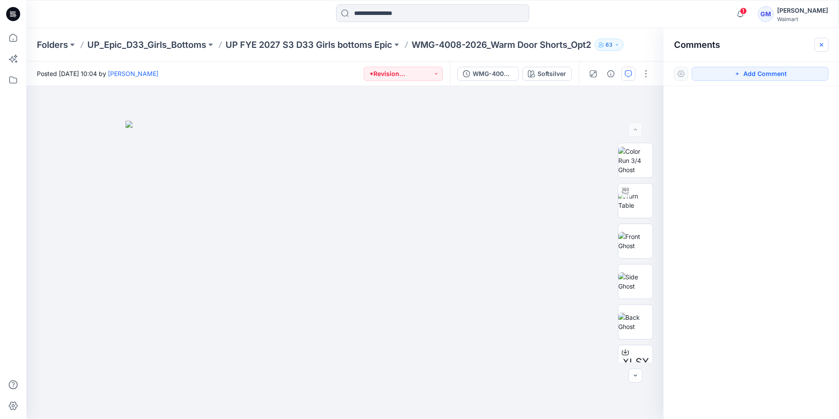
click at [826, 46] on button "button" at bounding box center [821, 45] width 14 height 14
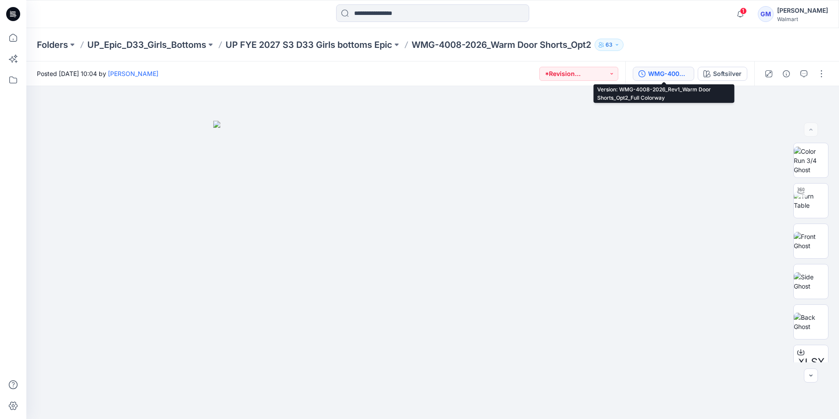
click at [673, 73] on div "WMG-4008-2026_Rev1_Warm Door Shorts_Opt2_Full Colorway" at bounding box center [668, 74] width 40 height 10
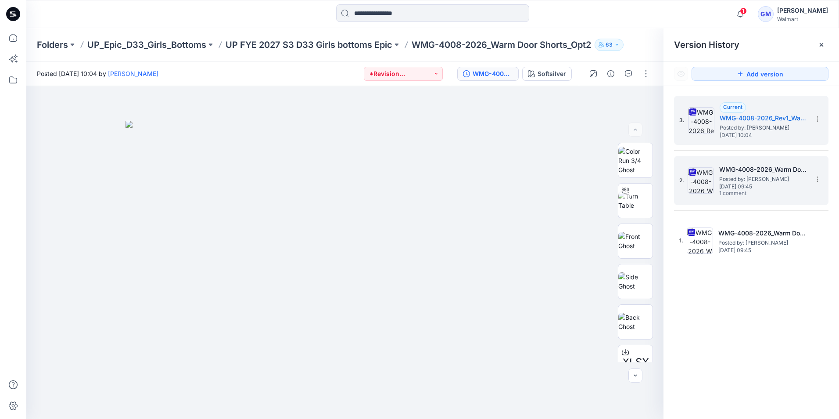
click at [798, 190] on span "[DATE] 09:45" at bounding box center [763, 186] width 88 height 6
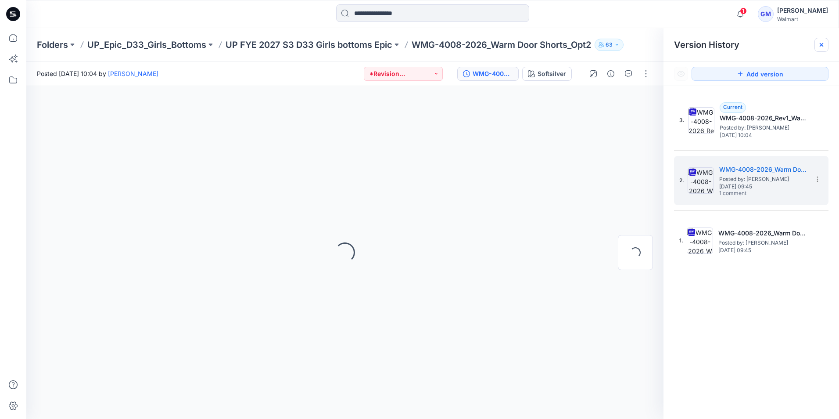
click at [825, 50] on div at bounding box center [821, 45] width 14 height 14
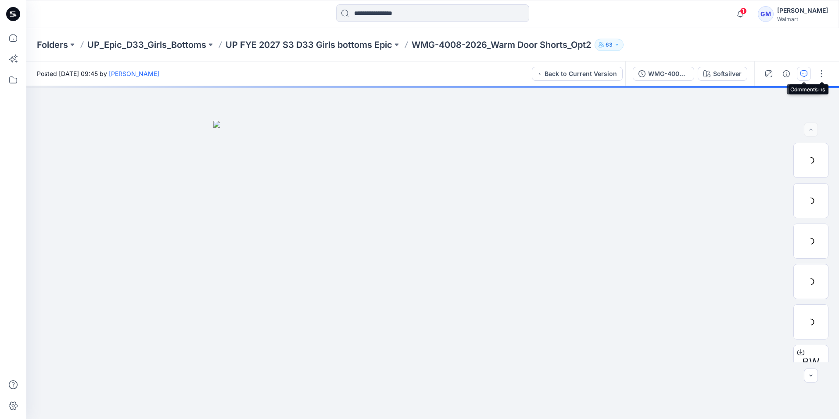
click at [806, 72] on icon "button" at bounding box center [803, 73] width 7 height 7
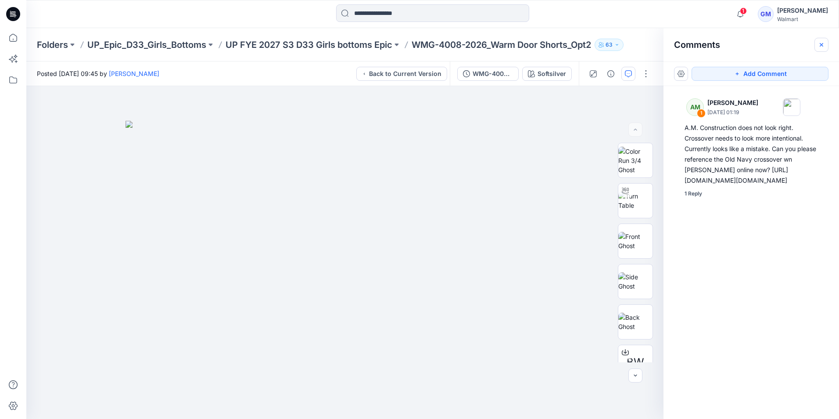
click at [822, 48] on button "button" at bounding box center [821, 45] width 14 height 14
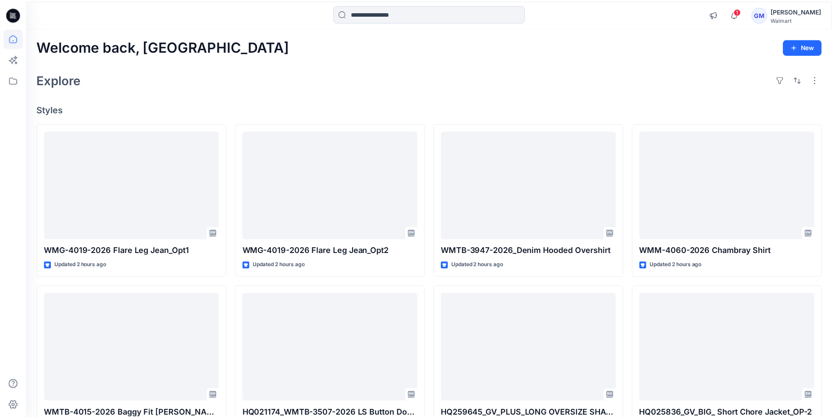
scroll to position [749, 0]
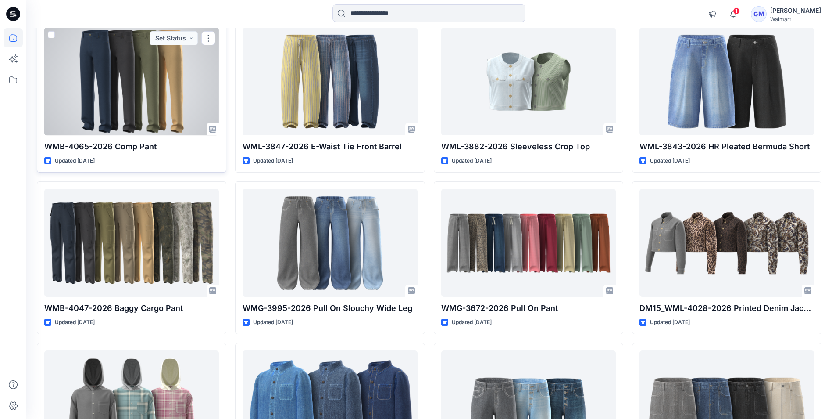
click at [153, 110] on div at bounding box center [131, 81] width 175 height 107
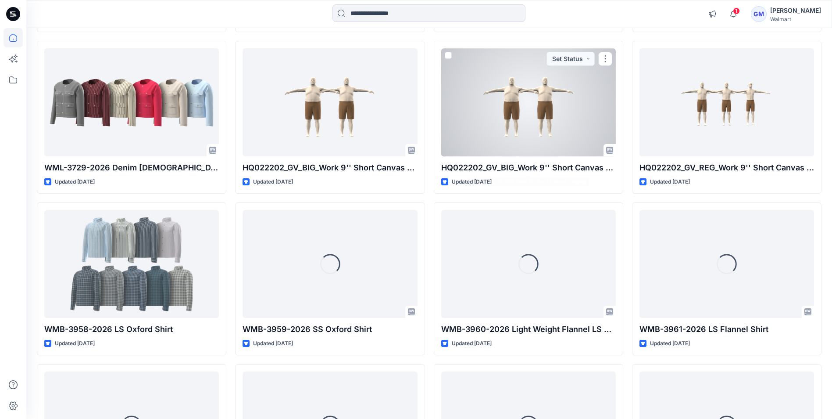
scroll to position [2377, 0]
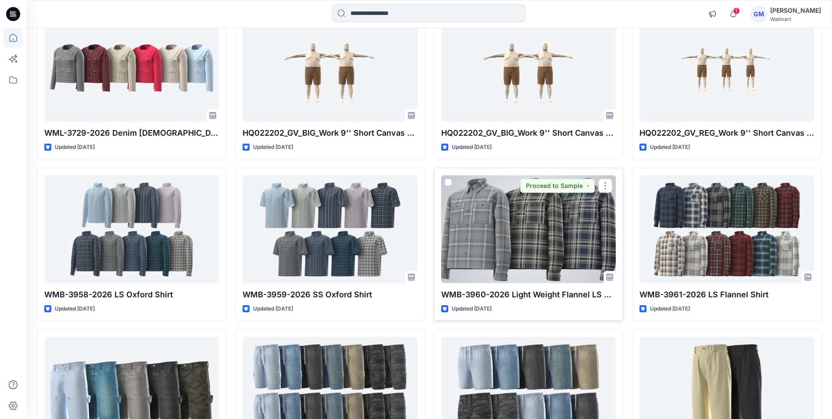
click at [498, 256] on div at bounding box center [528, 228] width 175 height 107
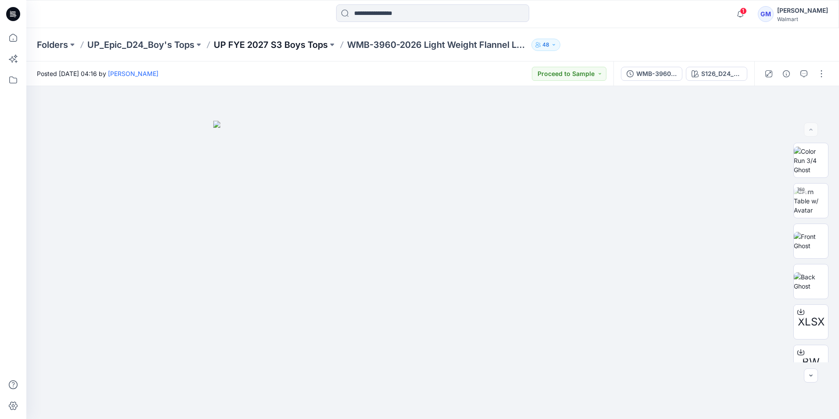
click at [246, 45] on p "UP FYE 2027 S3 Boys Tops" at bounding box center [271, 45] width 114 height 12
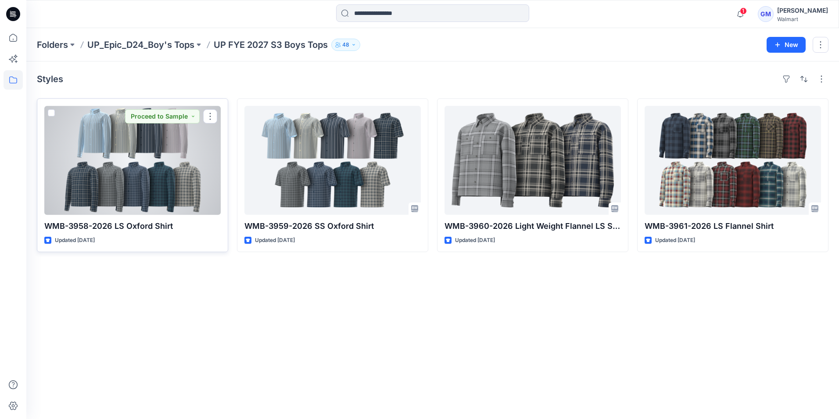
click at [155, 154] on div at bounding box center [132, 160] width 176 height 109
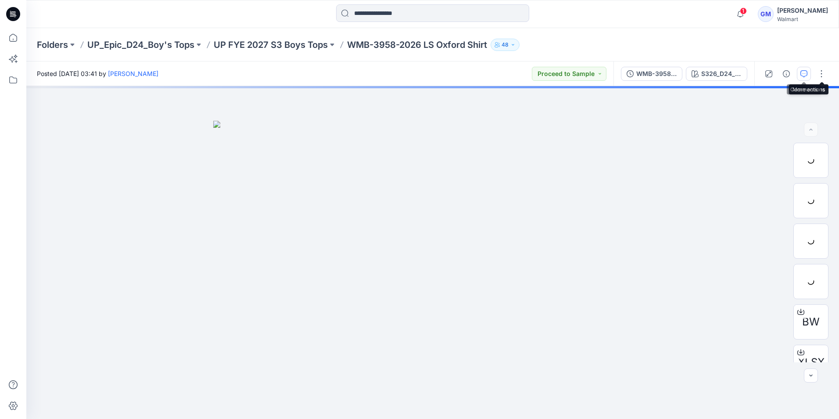
click at [805, 73] on icon "button" at bounding box center [803, 73] width 7 height 7
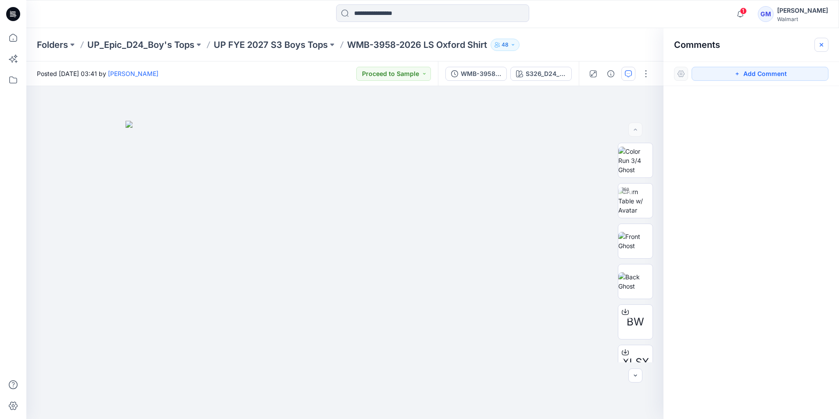
click at [822, 45] on icon "button" at bounding box center [822, 45] width 4 height 4
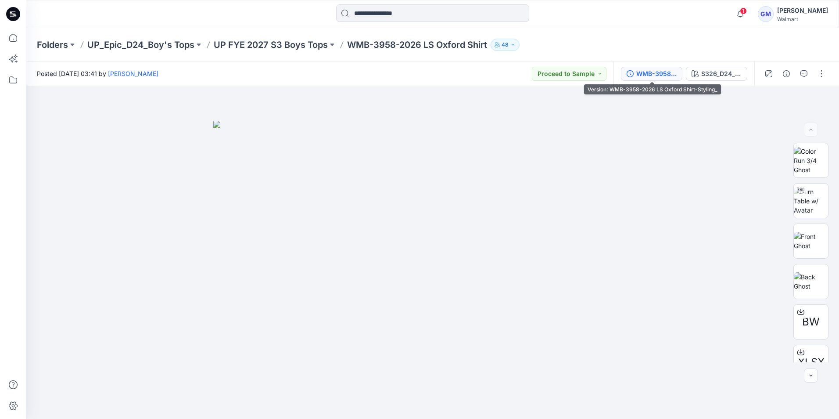
click at [647, 73] on div "WMB-3958-2026 LS Oxford Shirt-Styling_" at bounding box center [656, 74] width 40 height 10
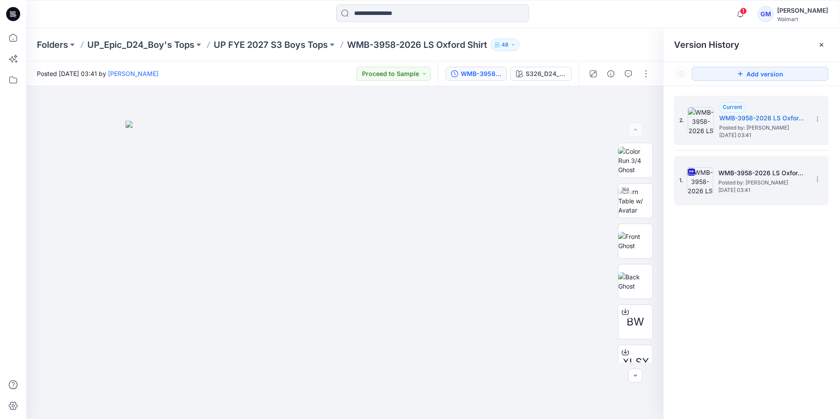
click at [777, 189] on span "[DATE] 03:41" at bounding box center [762, 190] width 88 height 6
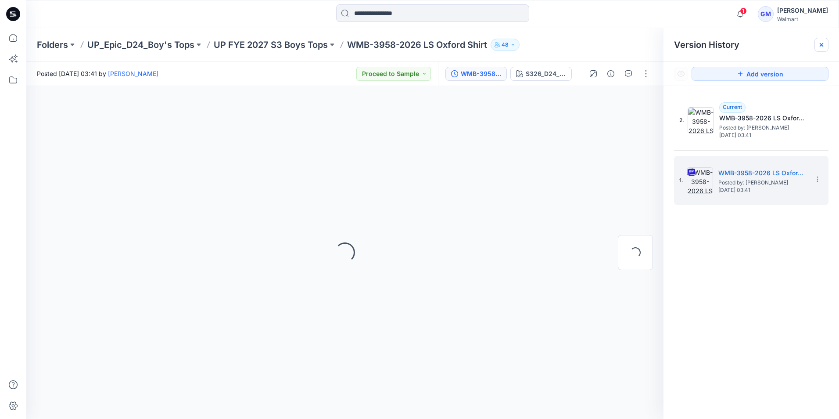
click at [820, 45] on icon at bounding box center [821, 44] width 7 height 7
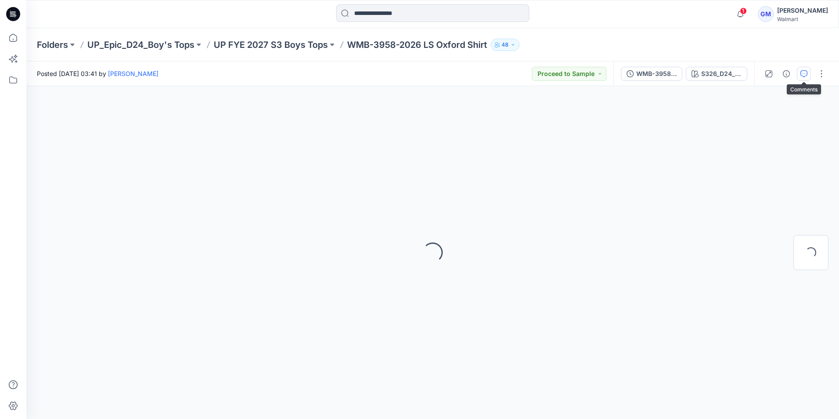
click at [802, 73] on icon "button" at bounding box center [803, 73] width 7 height 7
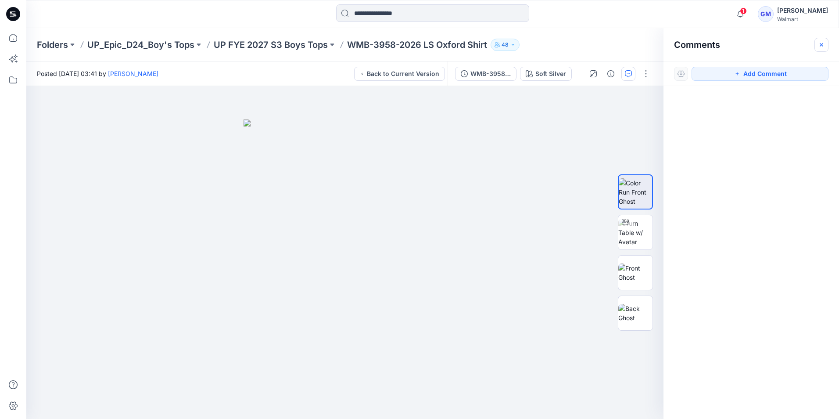
click at [822, 41] on icon "button" at bounding box center [821, 44] width 7 height 7
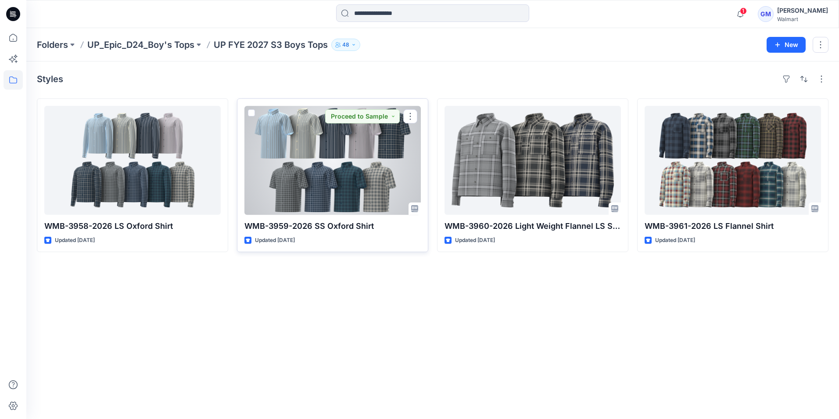
click at [304, 152] on div at bounding box center [332, 160] width 176 height 109
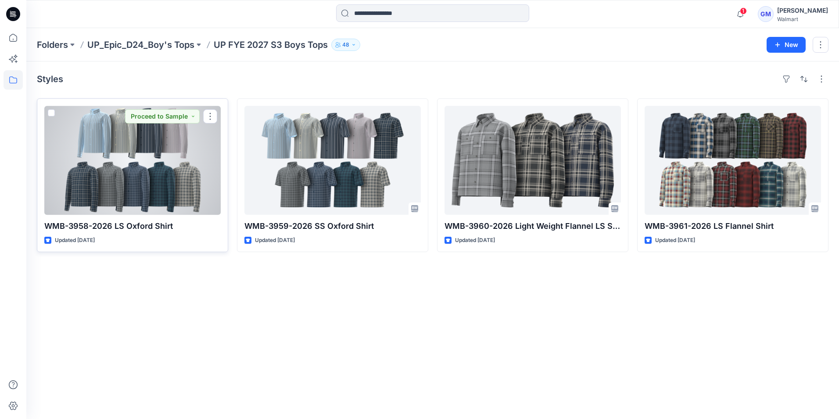
click at [173, 161] on div at bounding box center [132, 160] width 176 height 109
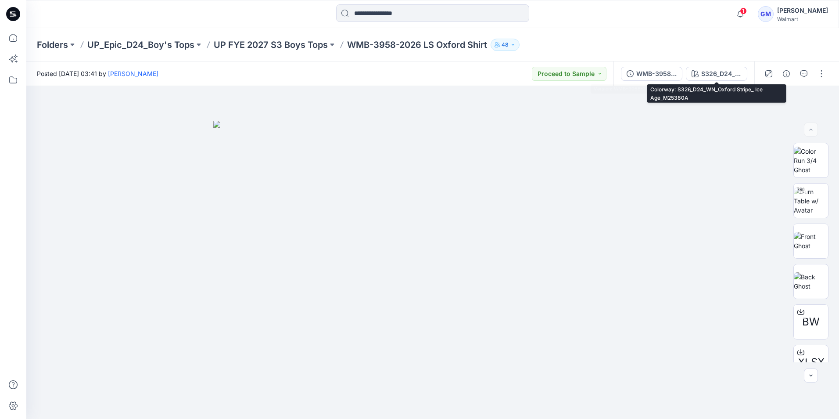
click at [669, 75] on div "WMB-3958-2026 LS Oxford Shirt-Styling_" at bounding box center [656, 74] width 40 height 10
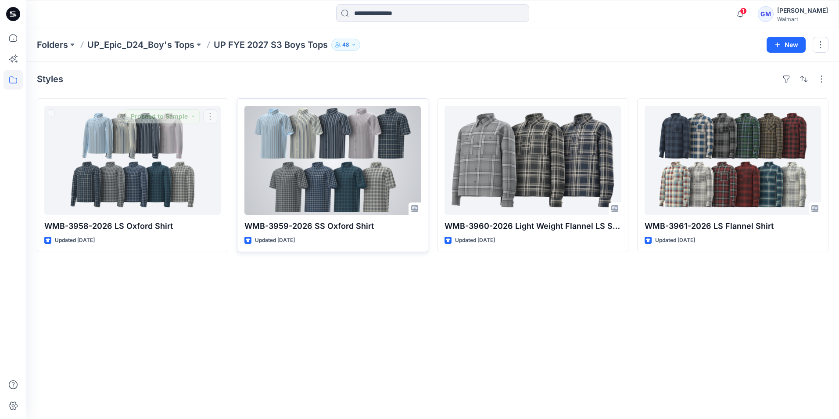
click at [311, 172] on div at bounding box center [332, 160] width 176 height 109
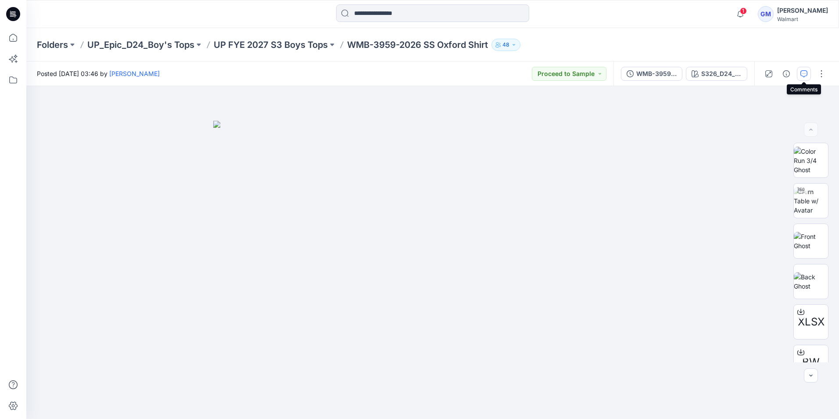
click at [809, 71] on button "button" at bounding box center [804, 74] width 14 height 14
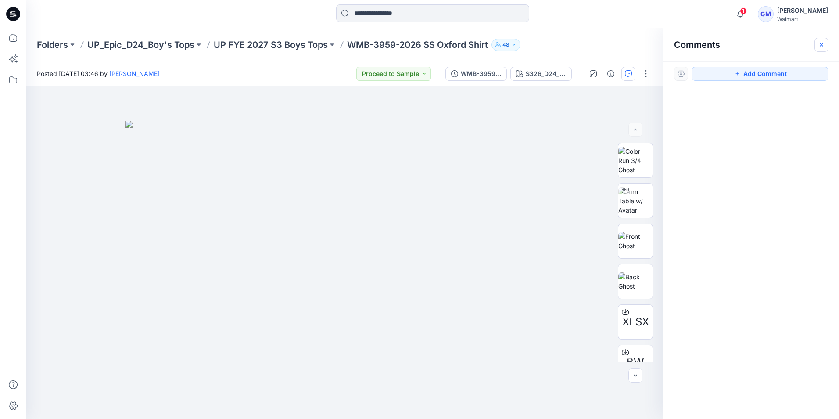
click at [822, 47] on icon "button" at bounding box center [821, 44] width 7 height 7
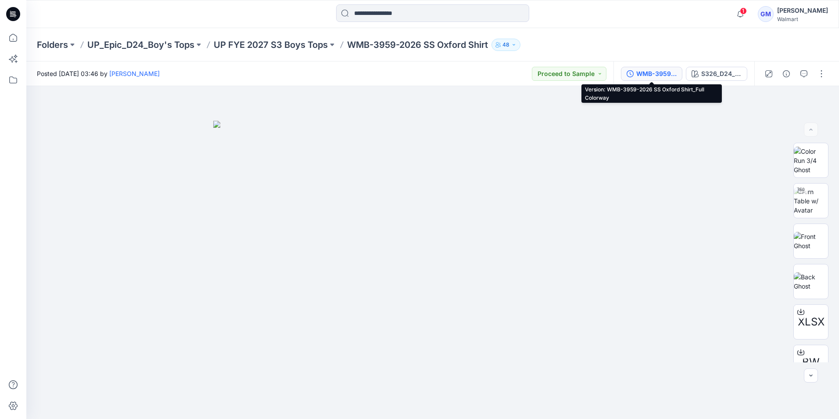
click at [656, 75] on div "WMB-3959-2026 SS Oxford Shirt_Full Colorway" at bounding box center [656, 74] width 40 height 10
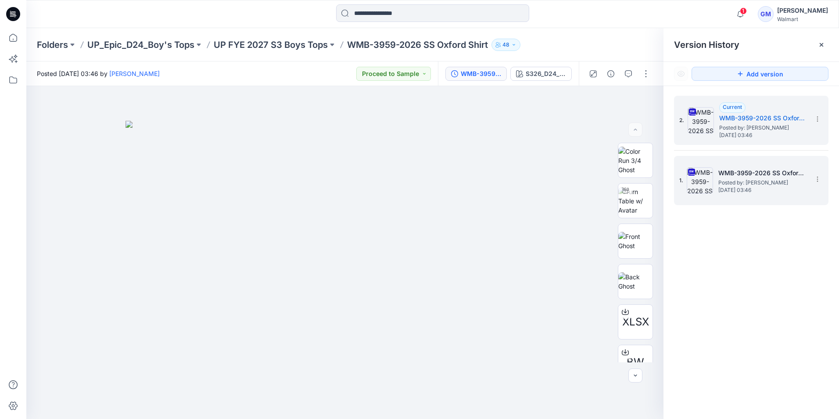
click at [745, 189] on span "[DATE] 03:46" at bounding box center [762, 190] width 88 height 6
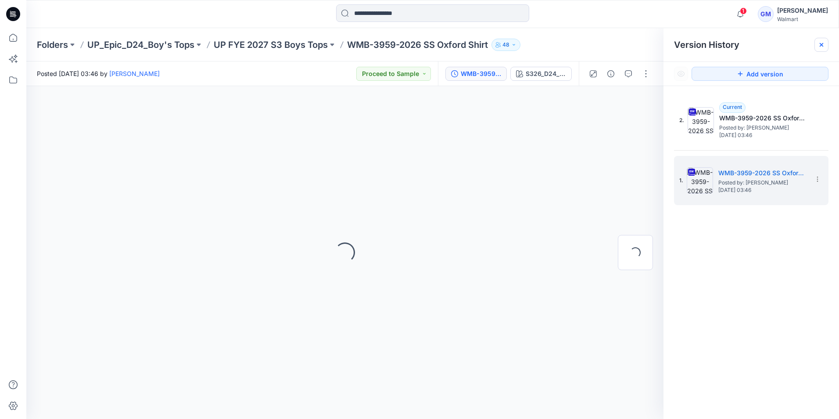
click at [820, 42] on icon at bounding box center [821, 44] width 7 height 7
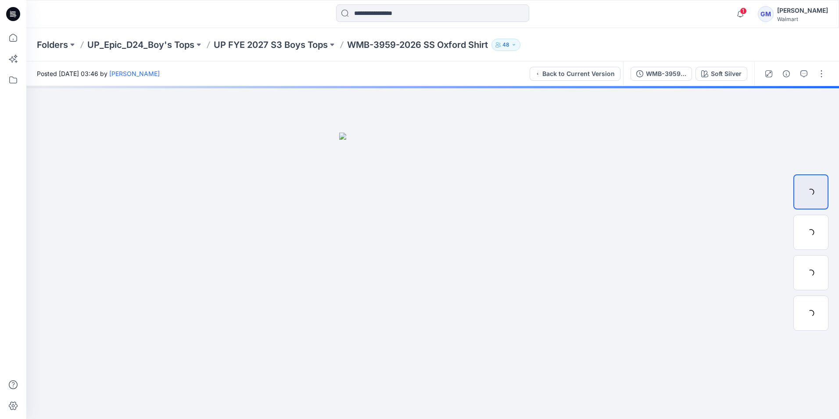
click at [811, 72] on div at bounding box center [794, 73] width 81 height 25
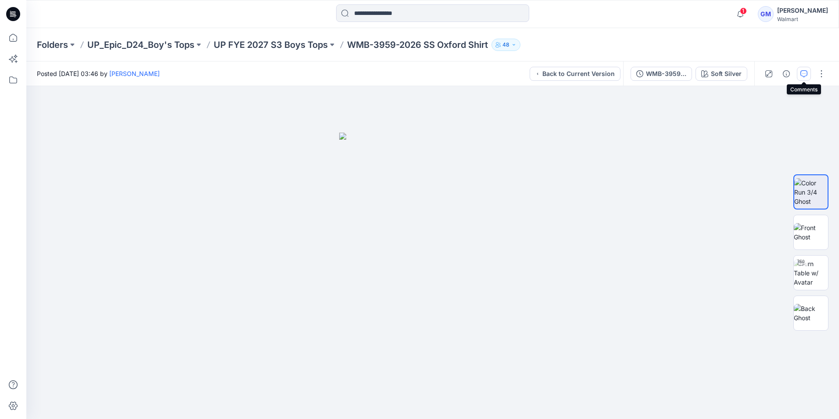
click at [806, 72] on icon "button" at bounding box center [803, 73] width 7 height 7
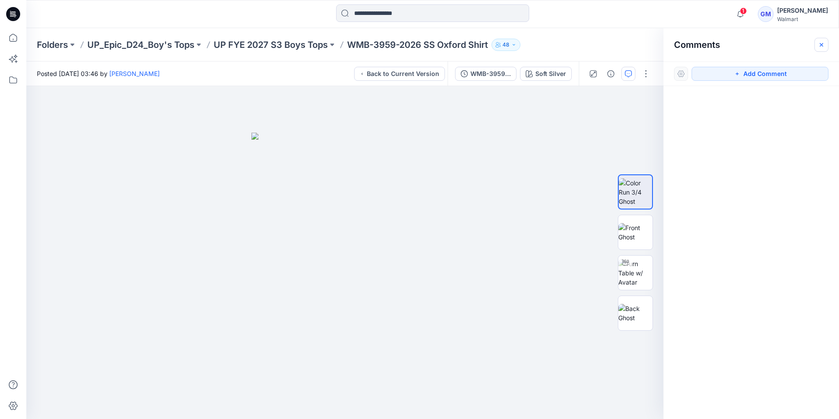
click at [818, 42] on icon "button" at bounding box center [821, 44] width 7 height 7
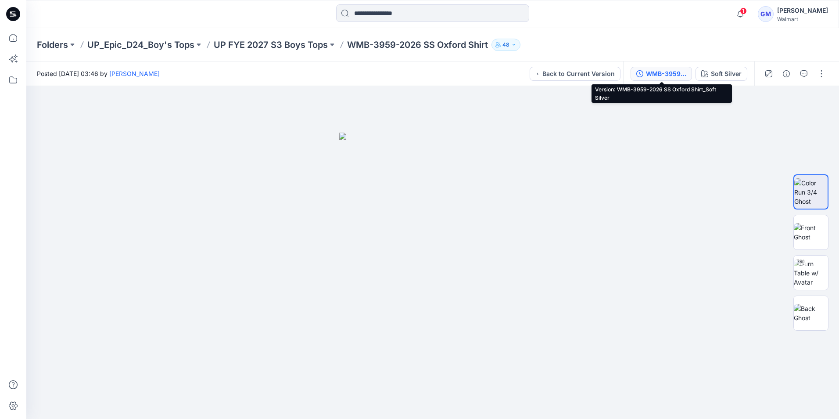
click at [662, 77] on div "WMB-3959-2026 SS Oxford Shirt_Soft Silver" at bounding box center [666, 74] width 40 height 10
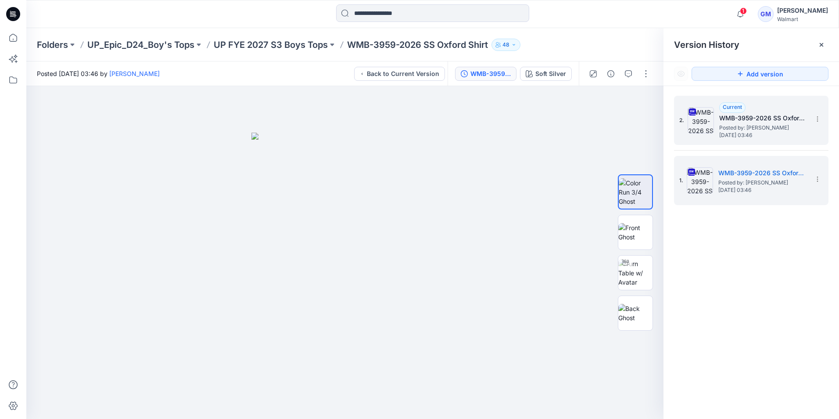
click at [759, 143] on div "2. Current WMB-3959-2026 SS Oxford Shirt_Full Colorway Posted by: [PERSON_NAME]…" at bounding box center [751, 120] width 154 height 49
click at [744, 122] on h5 "WMB-3959-2026 SS Oxford Shirt_Full Colorway" at bounding box center [763, 118] width 88 height 11
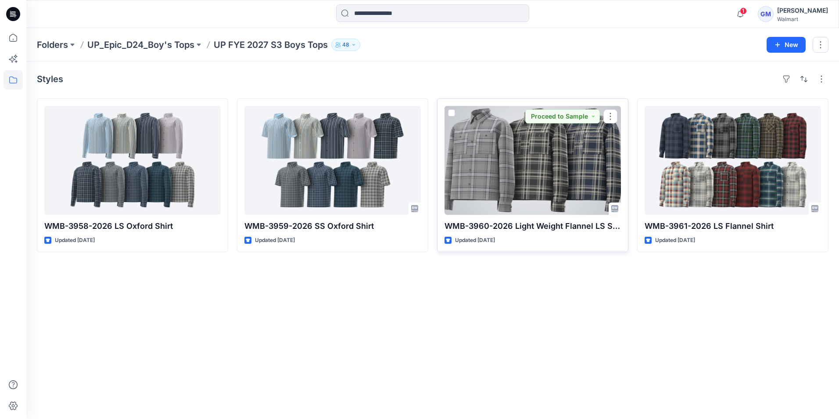
click at [563, 192] on div at bounding box center [532, 160] width 176 height 109
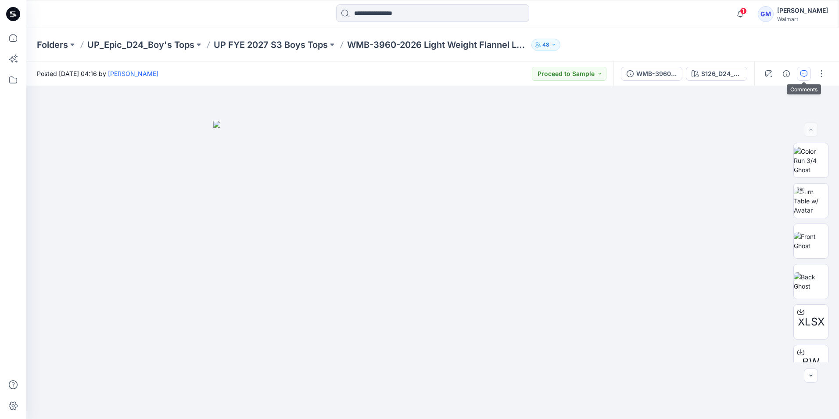
click at [805, 73] on icon "button" at bounding box center [803, 73] width 7 height 7
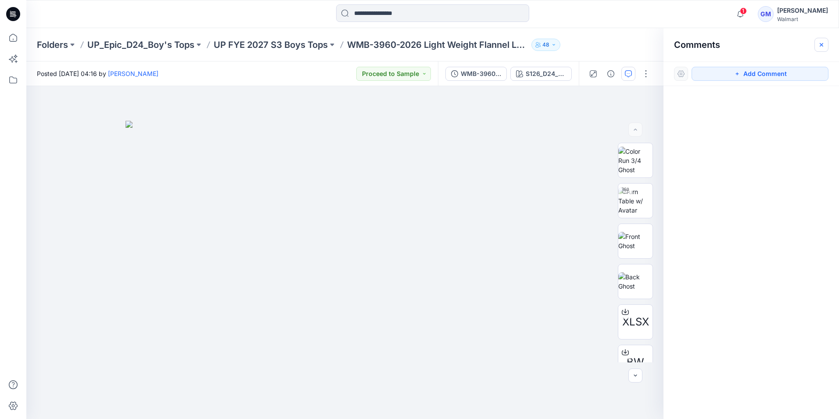
click at [821, 48] on button "button" at bounding box center [821, 45] width 14 height 14
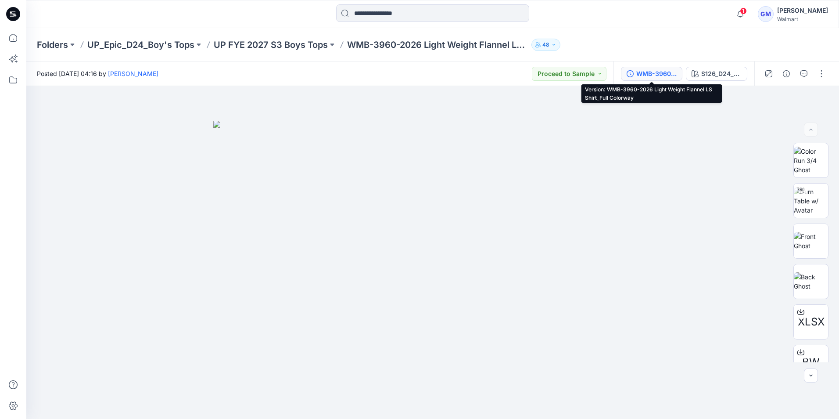
click at [666, 78] on div "WMB-3960-2026 Light Weight Flannel LS Shirt_Full Colorway" at bounding box center [656, 74] width 40 height 10
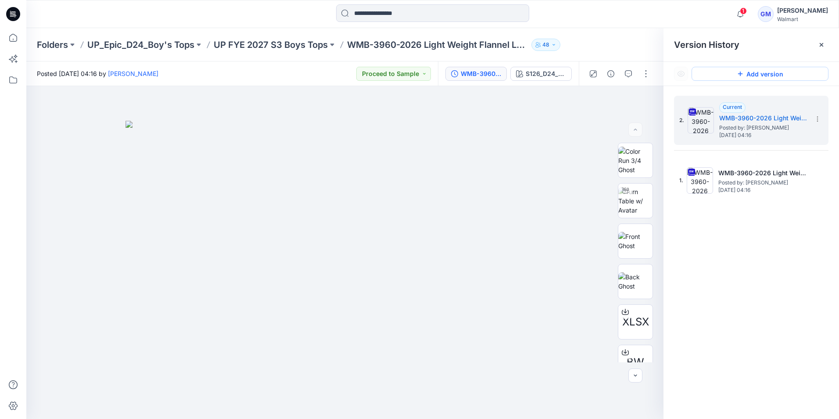
drag, startPoint x: 782, startPoint y: 180, endPoint x: 813, endPoint y: 76, distance: 108.7
click at [781, 180] on span "Posted by: [PERSON_NAME]" at bounding box center [762, 182] width 88 height 9
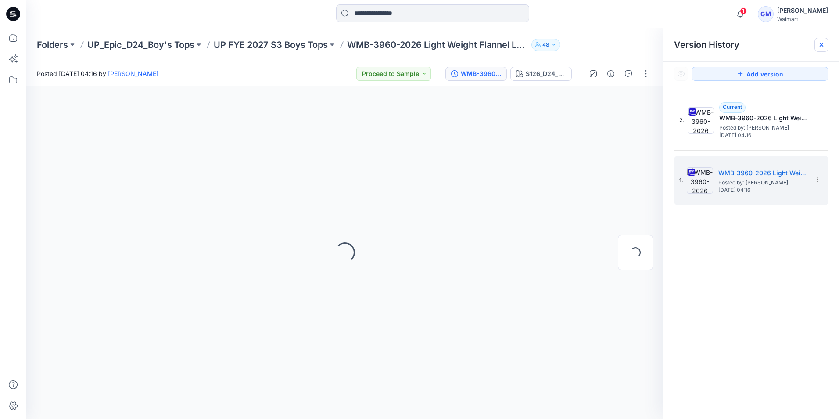
click at [822, 49] on div at bounding box center [821, 45] width 14 height 14
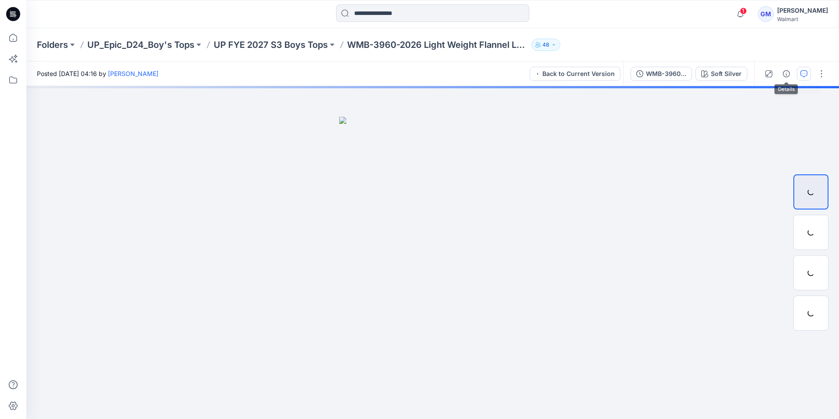
click at [801, 72] on icon "button" at bounding box center [803, 73] width 7 height 7
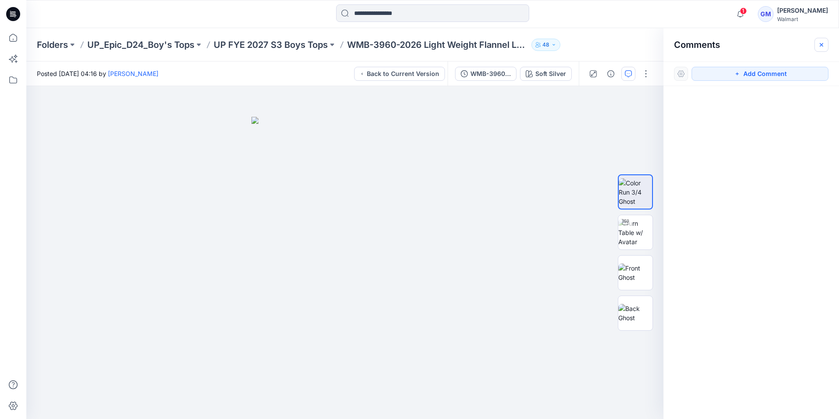
click at [826, 42] on button "button" at bounding box center [821, 45] width 14 height 14
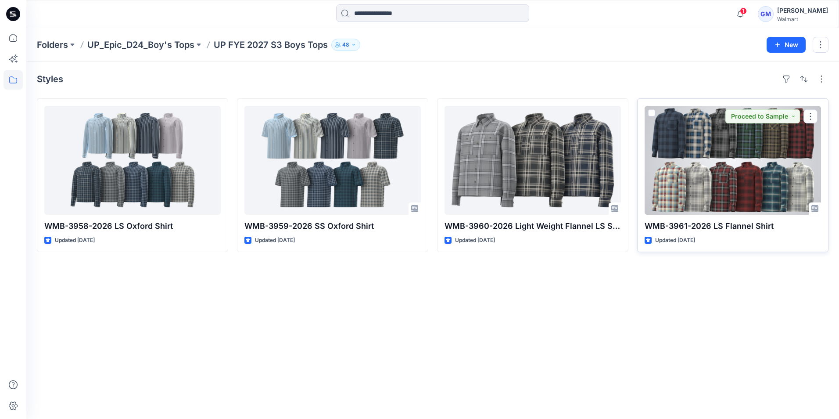
click at [657, 184] on div at bounding box center [732, 160] width 176 height 109
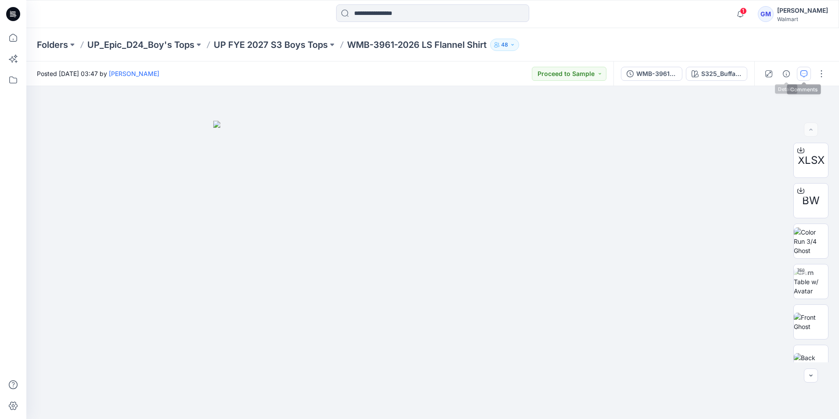
click at [803, 75] on icon "button" at bounding box center [803, 73] width 7 height 7
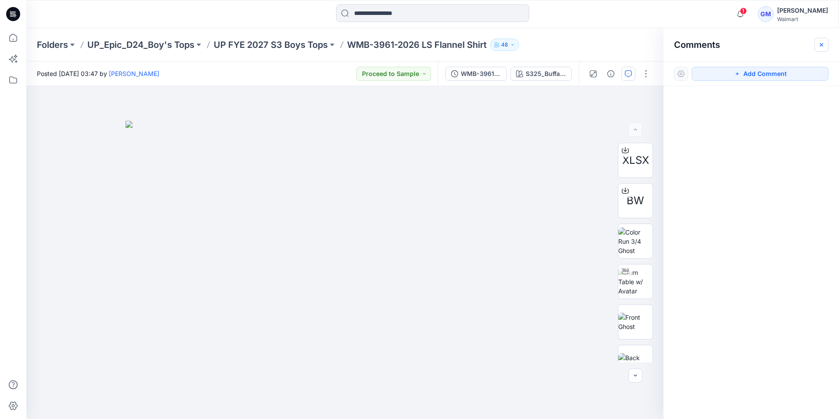
click at [820, 47] on icon "button" at bounding box center [821, 44] width 7 height 7
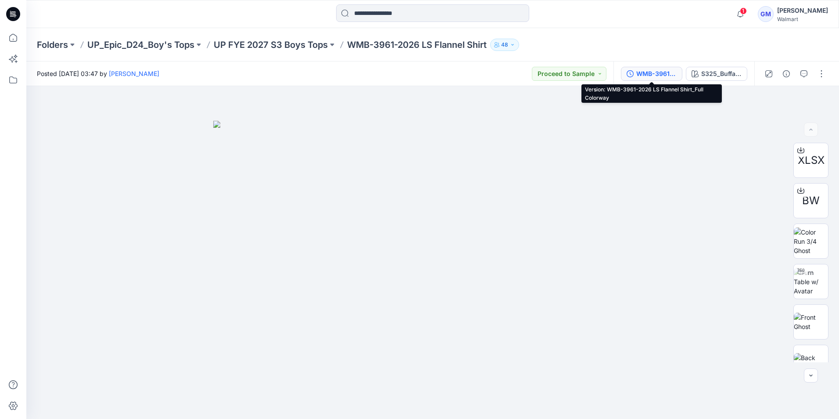
click at [648, 75] on div "WMB-3961-2026 LS Flannel Shirt_Full Colorway" at bounding box center [656, 74] width 40 height 10
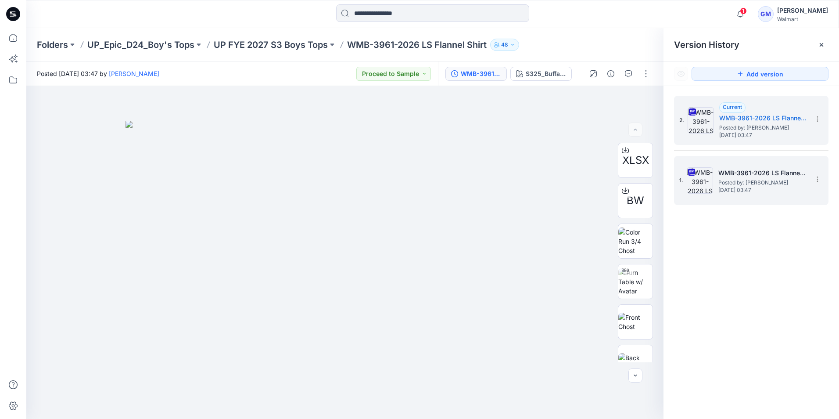
click at [764, 193] on div "1. WMB-3961-2026 LS Flannel Shirt_Softsilver Posted by: [PERSON_NAME] [DATE] 03…" at bounding box center [745, 180] width 132 height 42
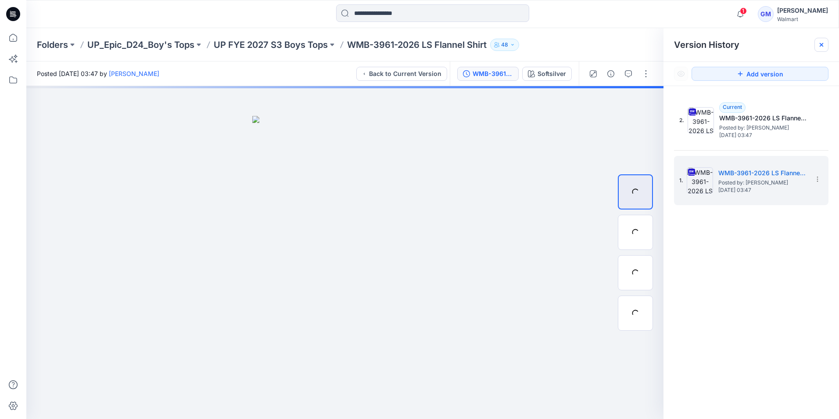
click at [821, 44] on icon at bounding box center [822, 45] width 4 height 4
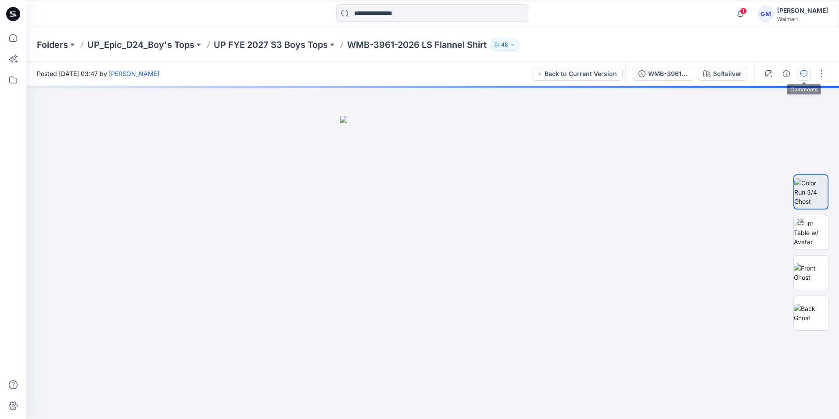
click at [809, 71] on button "button" at bounding box center [804, 74] width 14 height 14
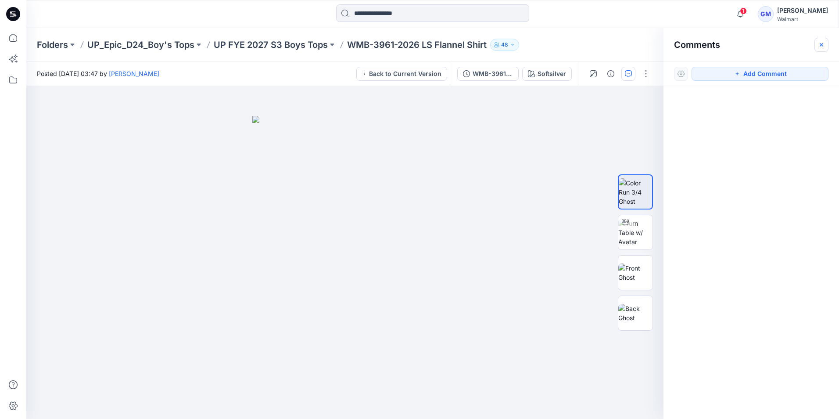
click at [819, 41] on icon "button" at bounding box center [821, 44] width 7 height 7
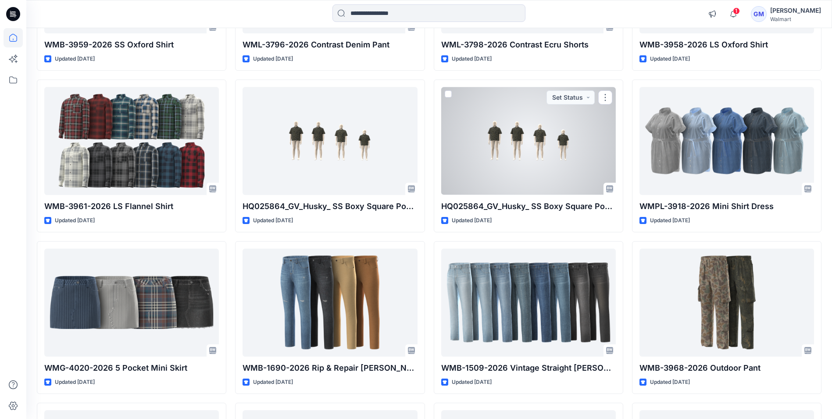
scroll to position [4404, 0]
